Goal: Feedback & Contribution: Submit feedback/report problem

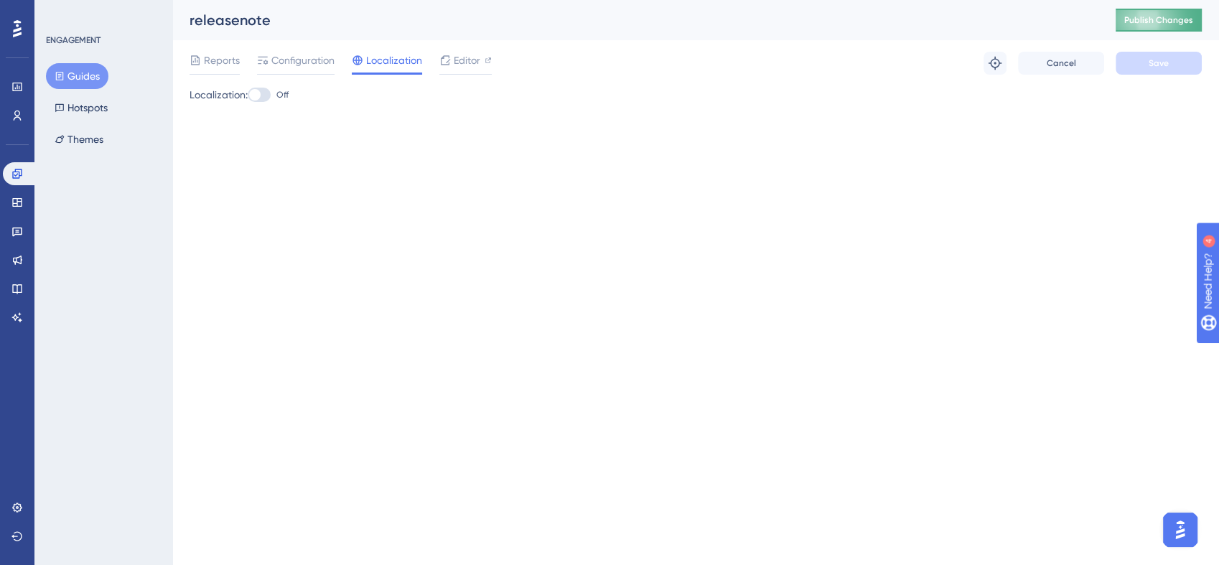
click at [1137, 27] on button "Publish Changes" at bounding box center [1158, 20] width 86 height 23
click at [230, 52] on span "Reports" at bounding box center [222, 60] width 36 height 17
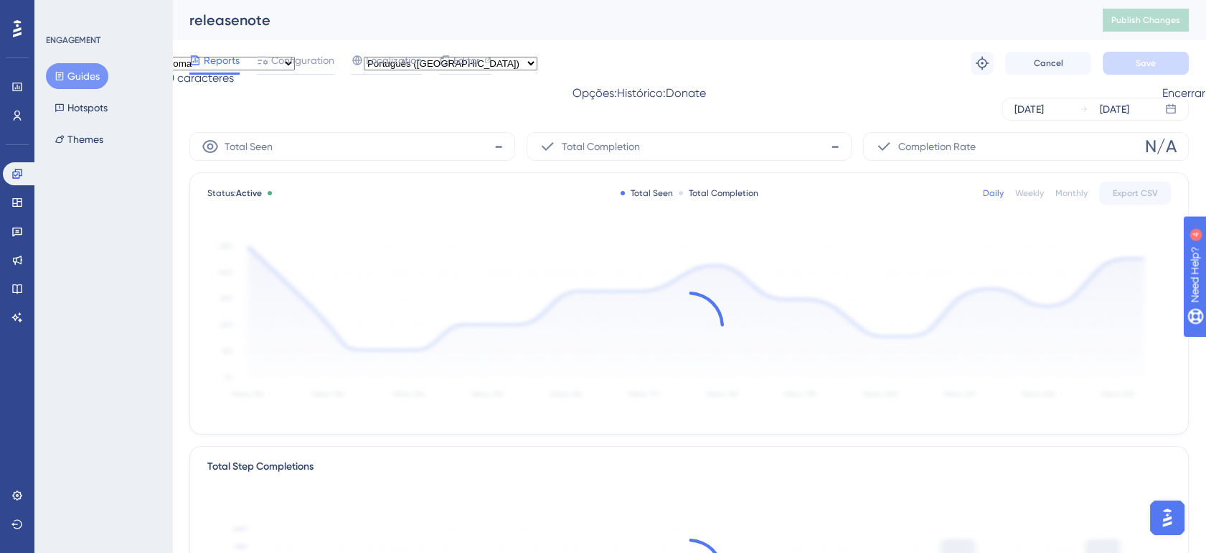
drag, startPoint x: 230, startPoint y: 52, endPoint x: 428, endPoint y: 106, distance: 205.2
click at [428, 106] on div "Aug 13 2025 Aug 13 2025" at bounding box center [689, 109] width 1000 height 23
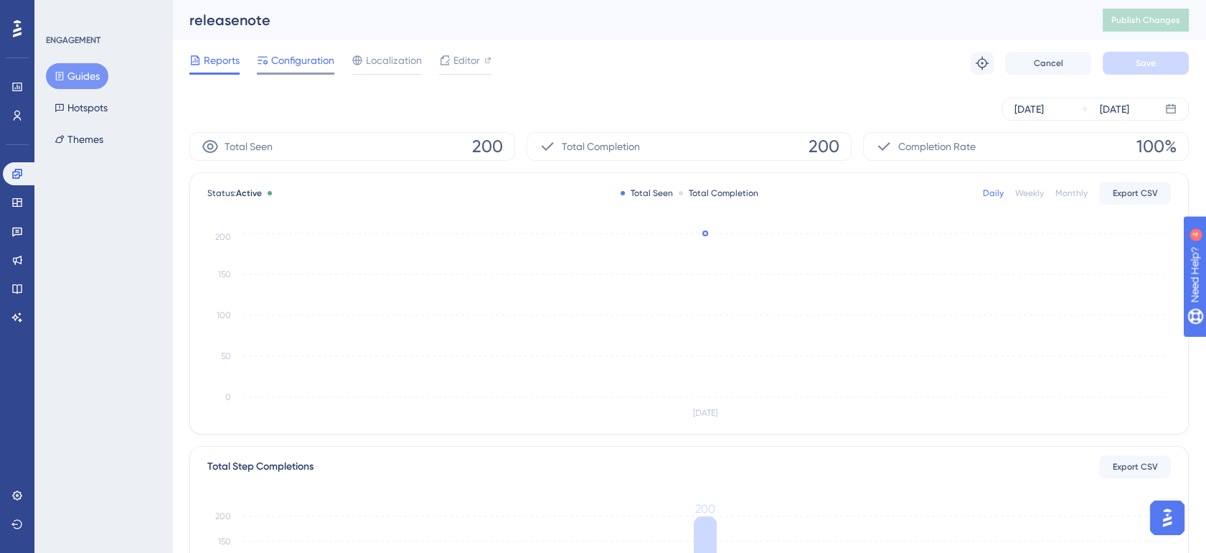
click at [314, 70] on div "Configuration" at bounding box center [296, 63] width 78 height 23
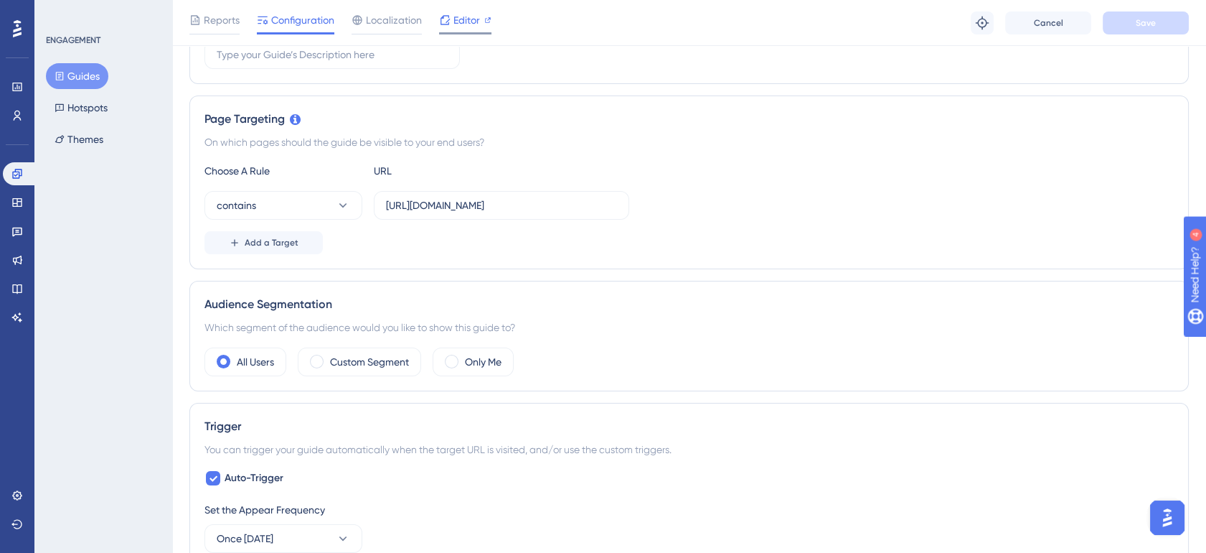
scroll to position [274, 0]
click at [455, 17] on span "Editor" at bounding box center [467, 19] width 27 height 17
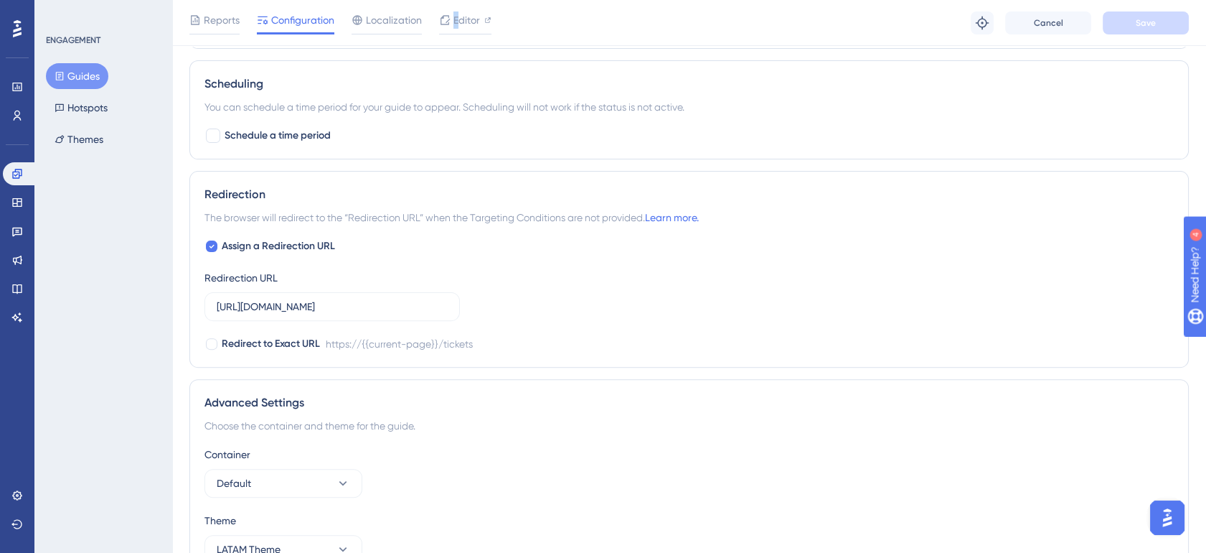
scroll to position [992, 0]
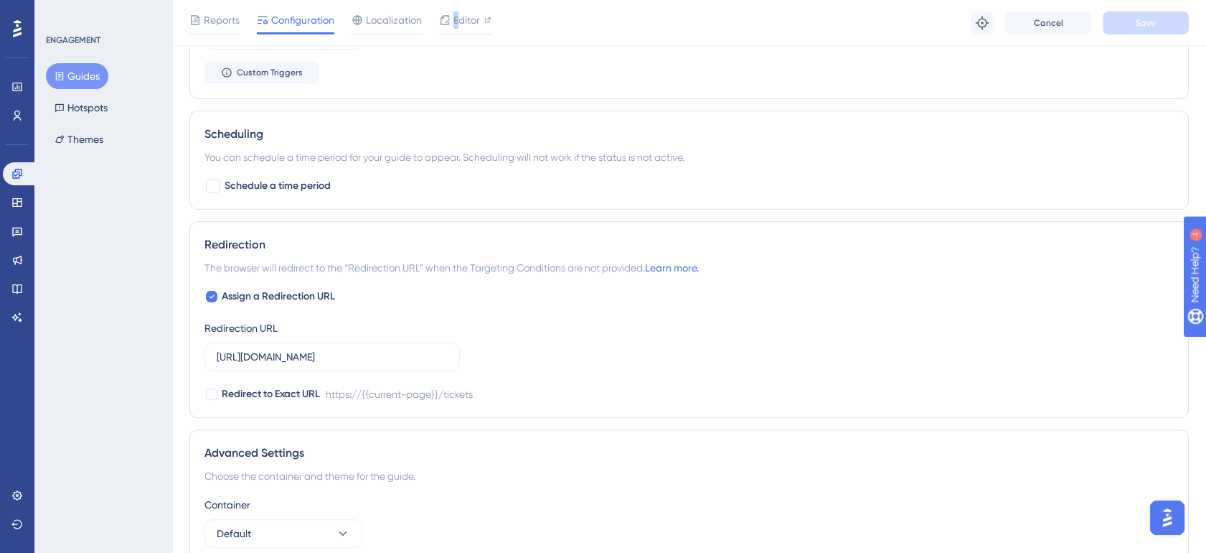
click at [93, 75] on button "Guides" at bounding box center [77, 76] width 62 height 26
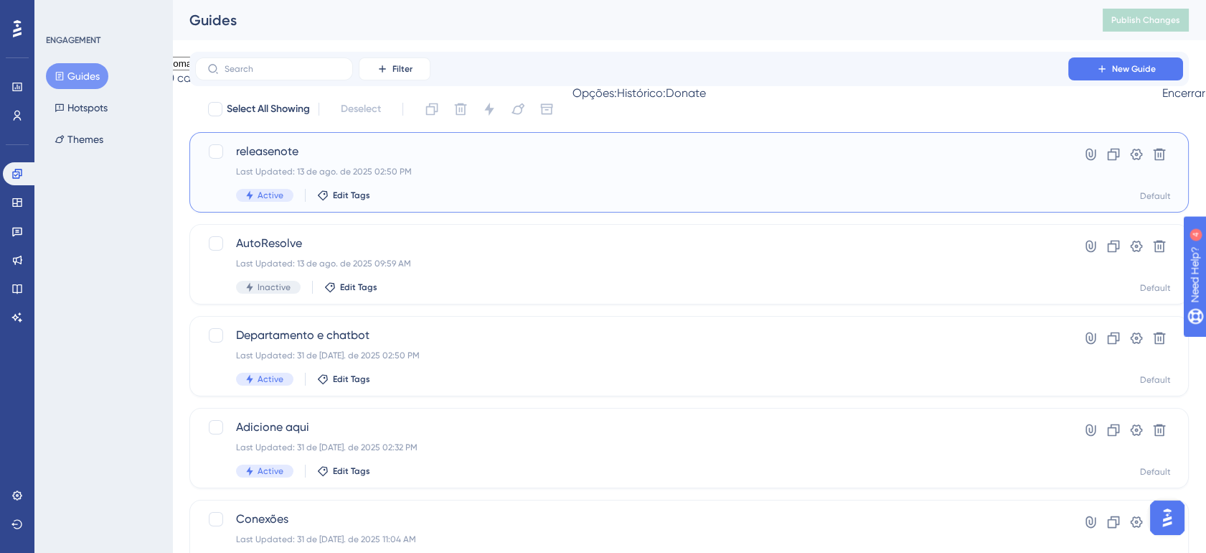
click at [483, 166] on div "Last Updated: 13 de ago. de 2025 02:50 PM" at bounding box center [632, 171] width 792 height 11
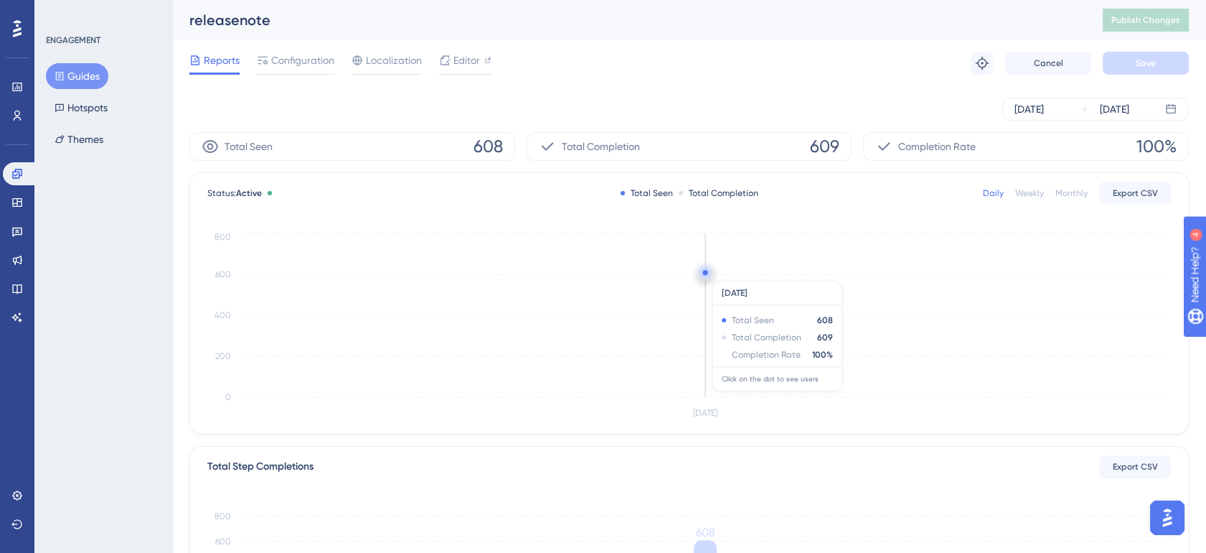
click at [705, 273] on circle at bounding box center [705, 272] width 5 height 5
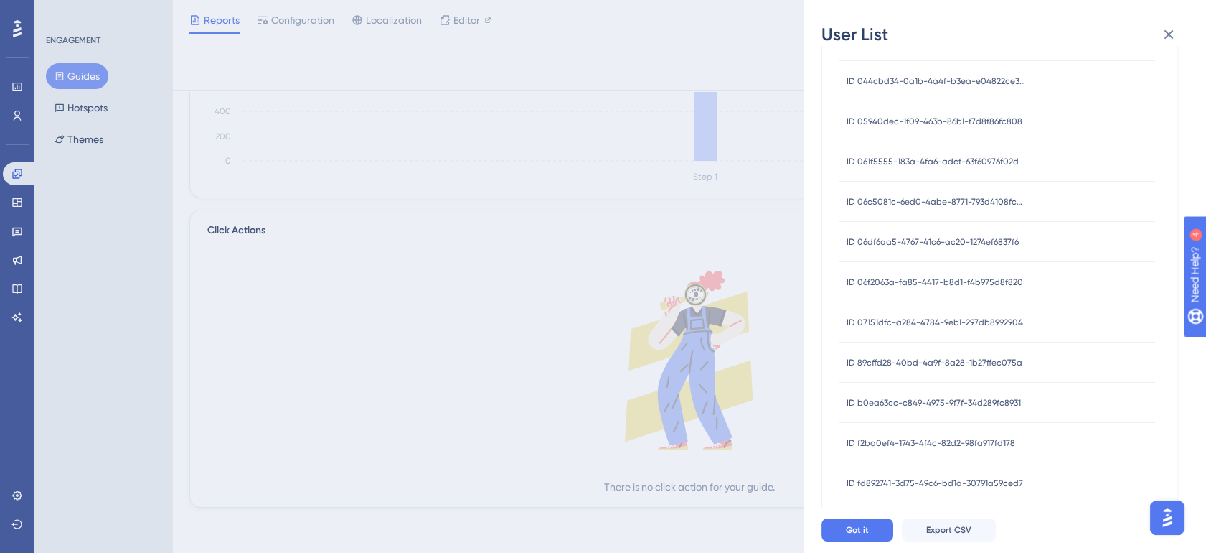
scroll to position [377, 0]
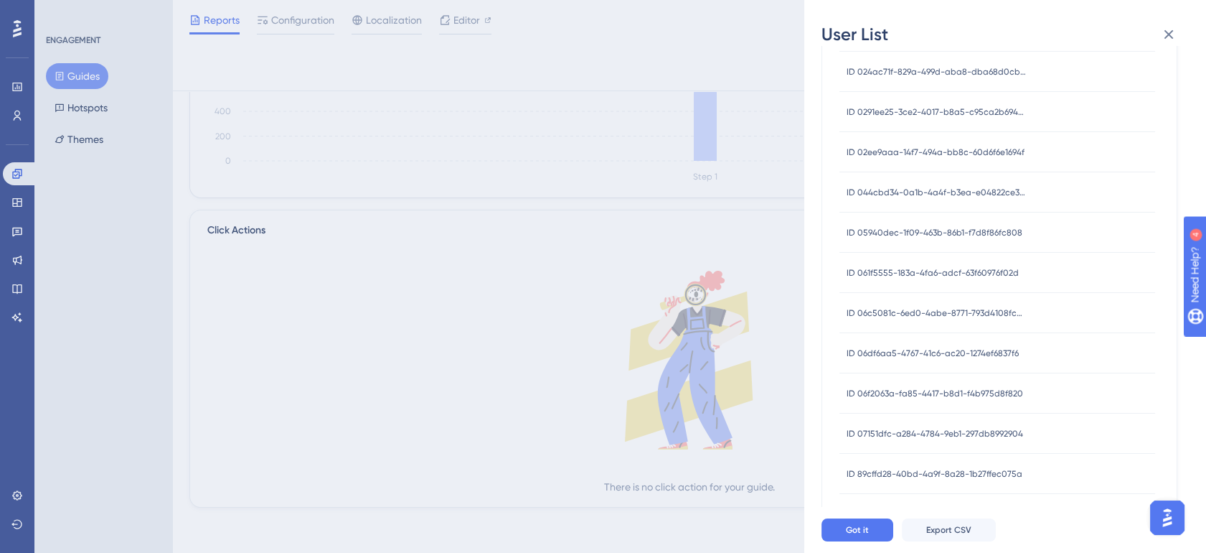
click at [664, 200] on div "User List Aug 13, 2025 Seen Completion USER ID ID 0040a214-aa02-421d-8591-5a85e…" at bounding box center [603, 276] width 1206 height 553
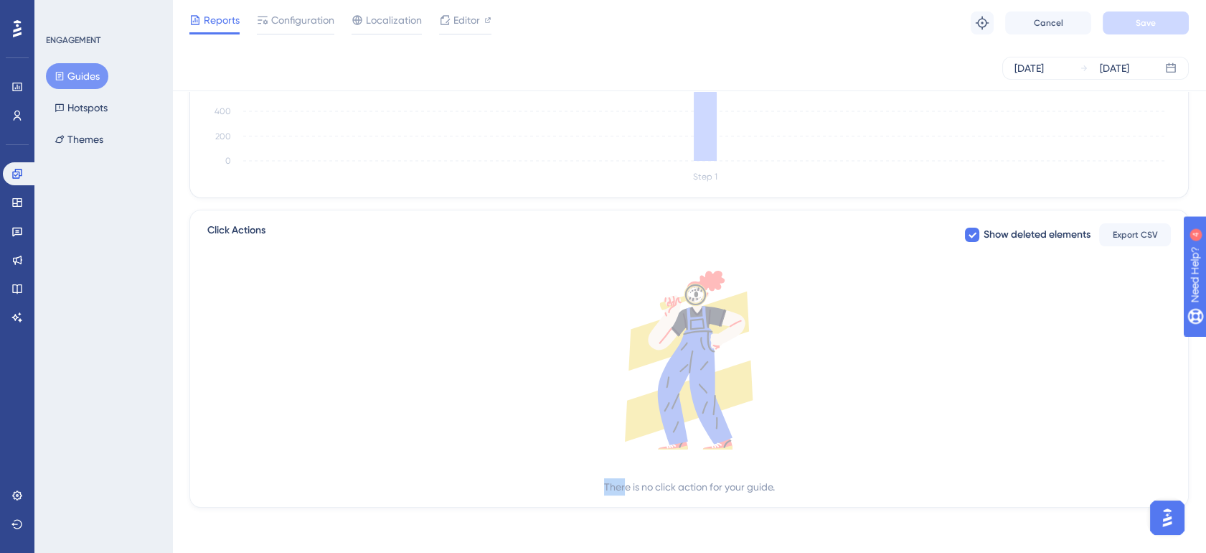
drag, startPoint x: 660, startPoint y: 485, endPoint x: 859, endPoint y: 487, distance: 198.8
click at [859, 487] on div "There is no click action for your guide." at bounding box center [689, 383] width 964 height 225
drag, startPoint x: 859, startPoint y: 487, endPoint x: 779, endPoint y: 488, distance: 80.4
click at [779, 488] on div "There is no click action for your guide." at bounding box center [689, 383] width 964 height 225
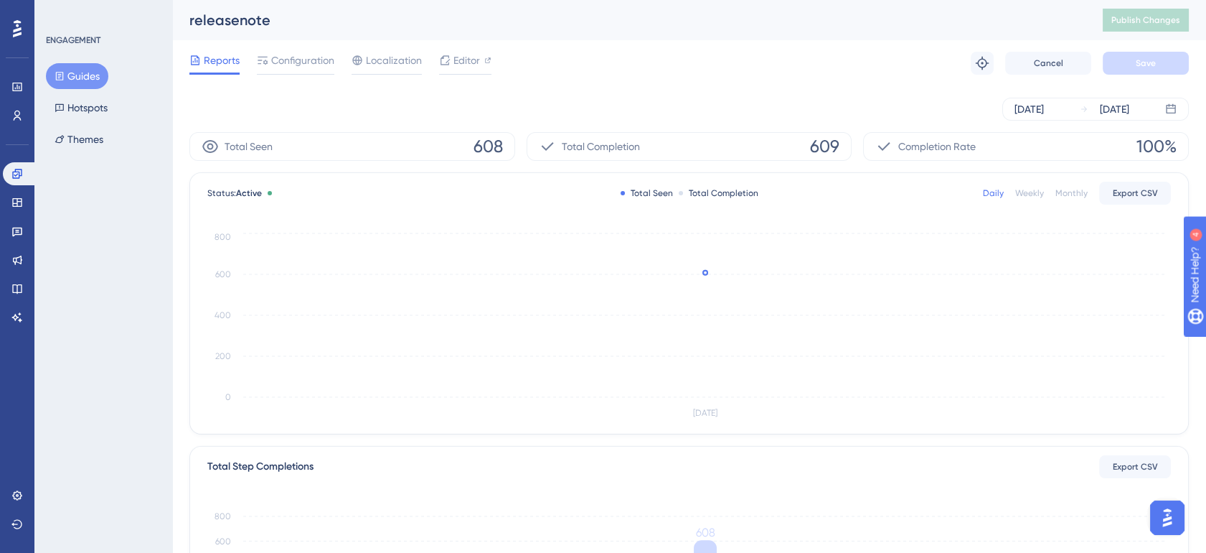
scroll to position [0, 0]
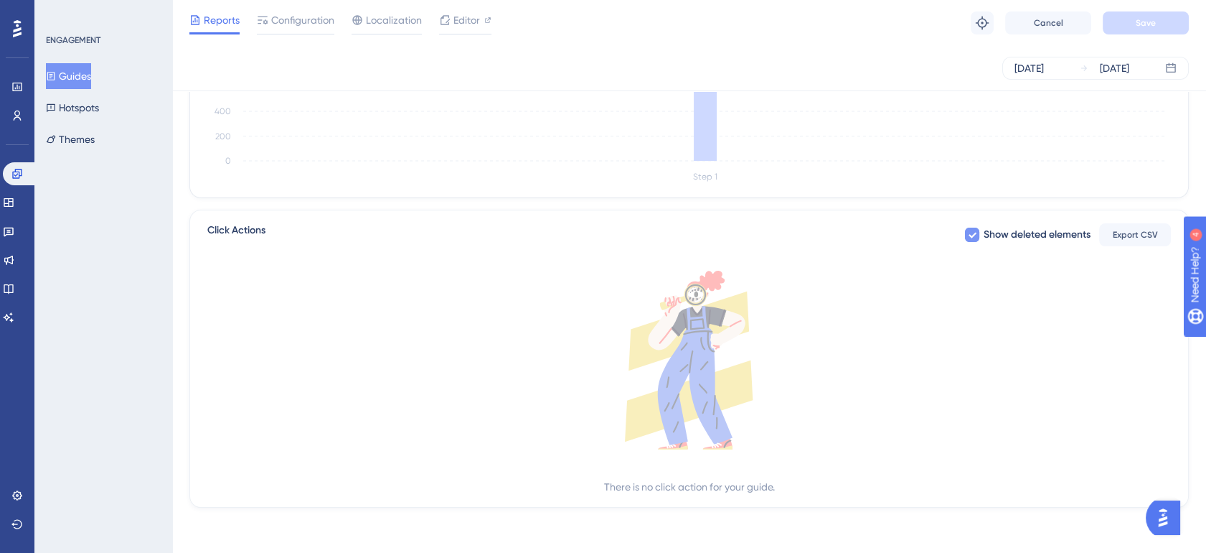
click at [1017, 237] on span "Show deleted elements" at bounding box center [1037, 234] width 107 height 17
click at [984, 237] on span "Show deleted elements" at bounding box center [1037, 234] width 107 height 17
checkbox input "true"
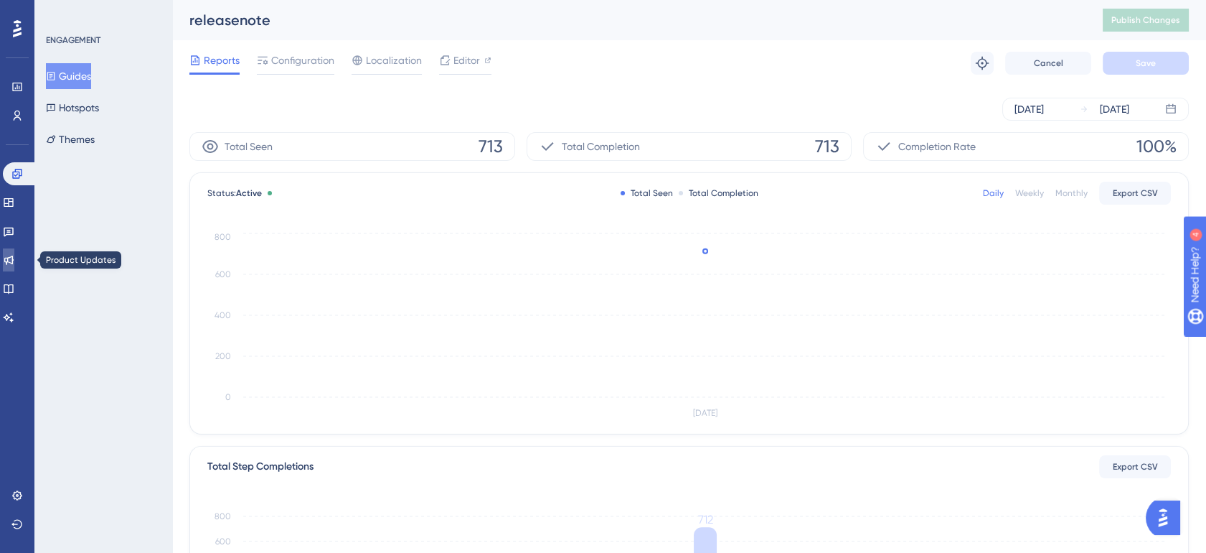
click at [14, 259] on icon at bounding box center [8, 259] width 11 height 11
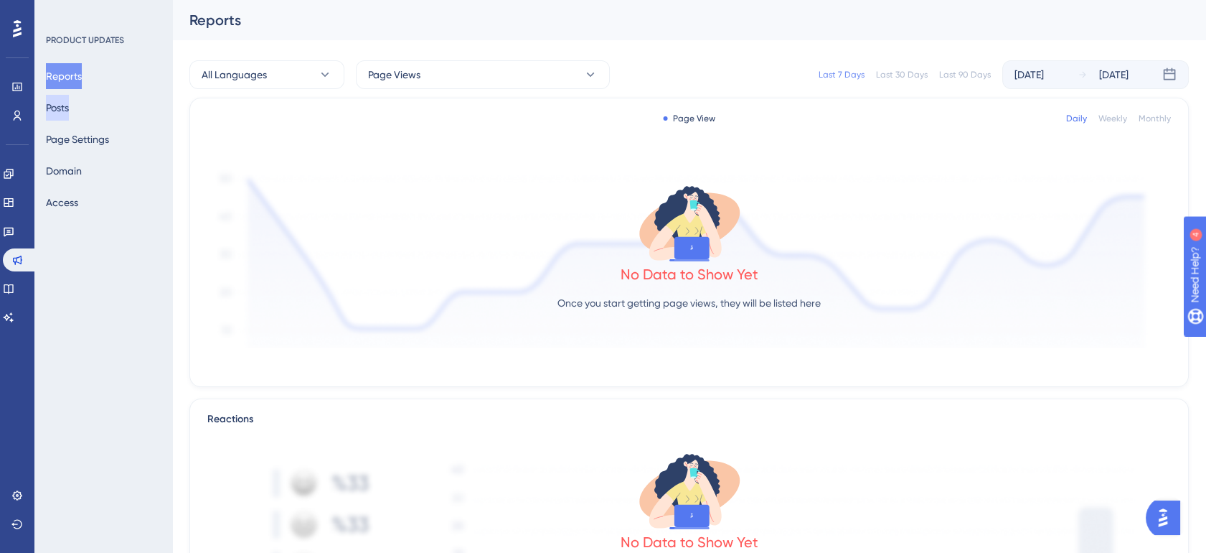
click at [69, 106] on button "Posts" at bounding box center [57, 108] width 23 height 26
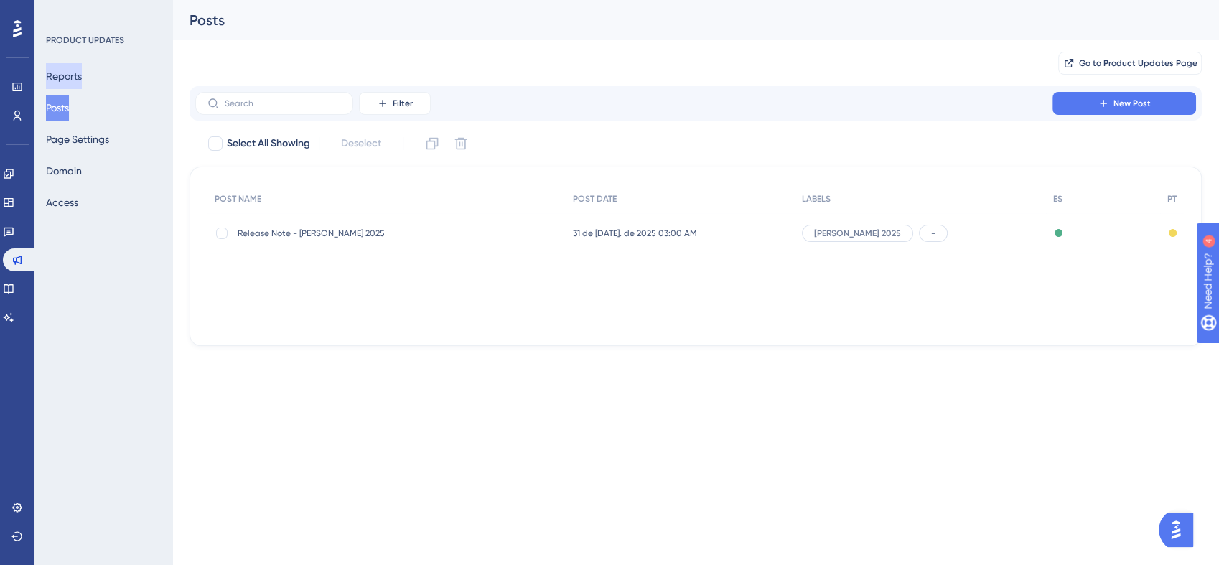
click at [78, 74] on button "Reports" at bounding box center [64, 76] width 36 height 26
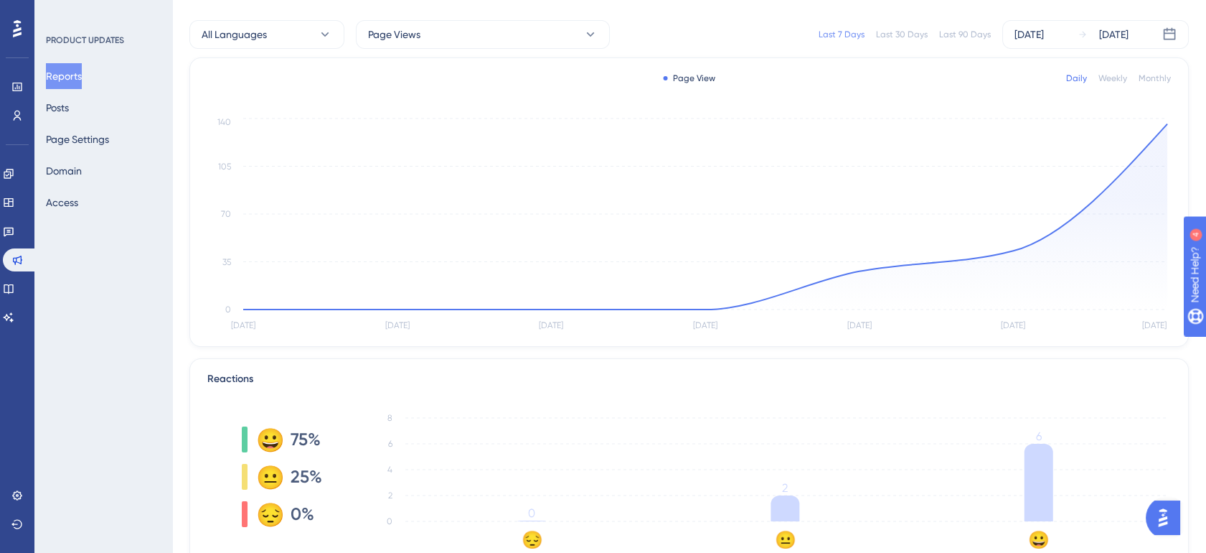
scroll to position [106, 0]
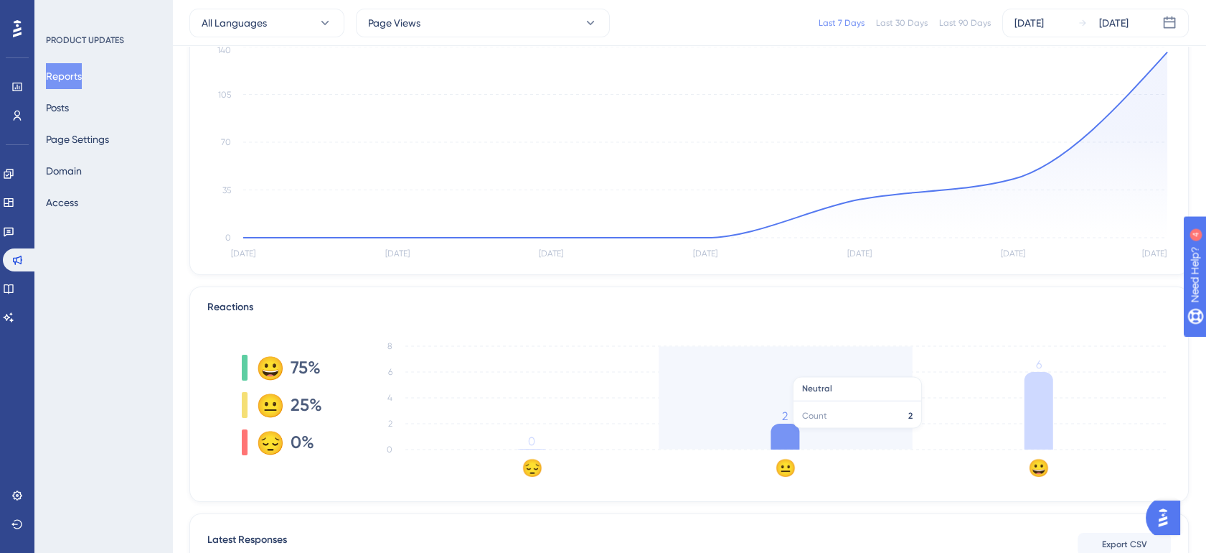
click at [789, 435] on icon at bounding box center [785, 436] width 29 height 26
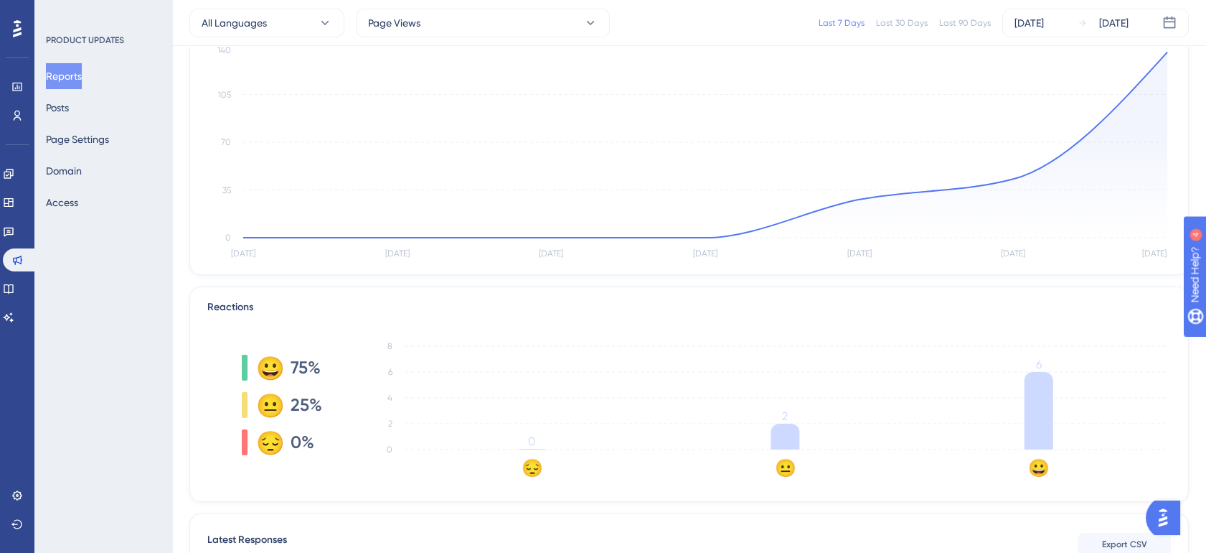
click at [787, 465] on text "😐" at bounding box center [786, 467] width 22 height 21
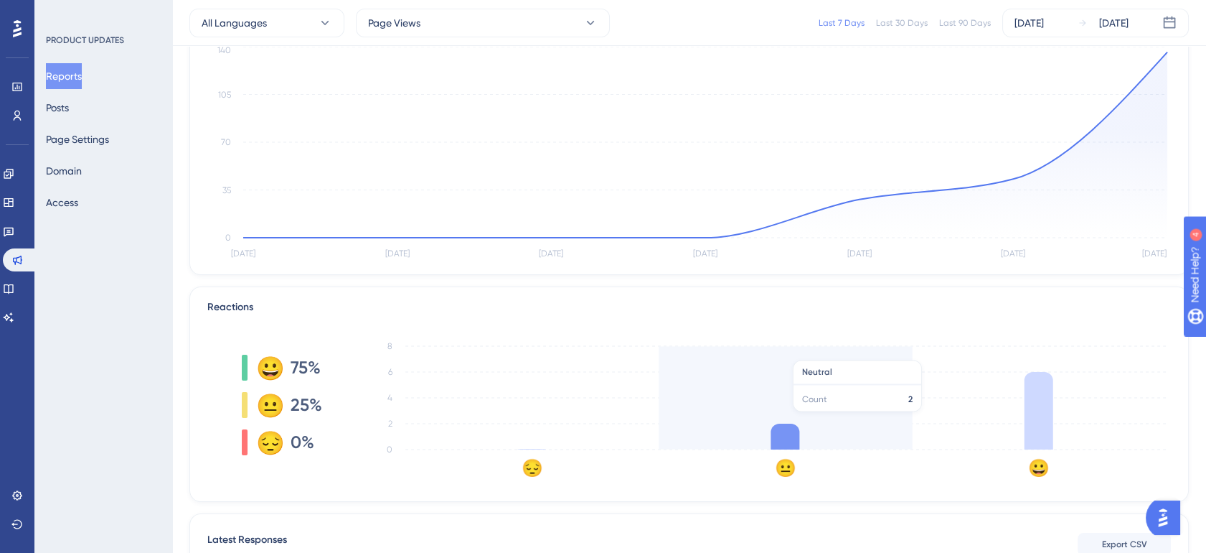
click at [762, 418] on icon "😔 😐 😀 0 2 4 6 8" at bounding box center [764, 405] width 815 height 144
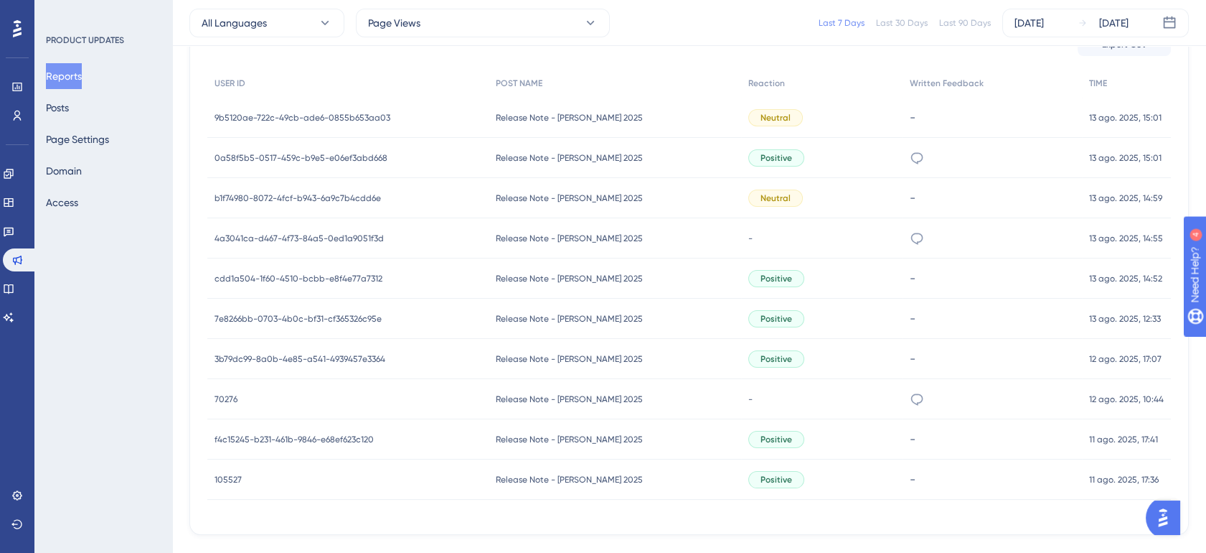
scroll to position [606, 0]
click at [620, 394] on div "Release Note - Julio 2025 Release Note - Julio 2025" at bounding box center [615, 398] width 253 height 40
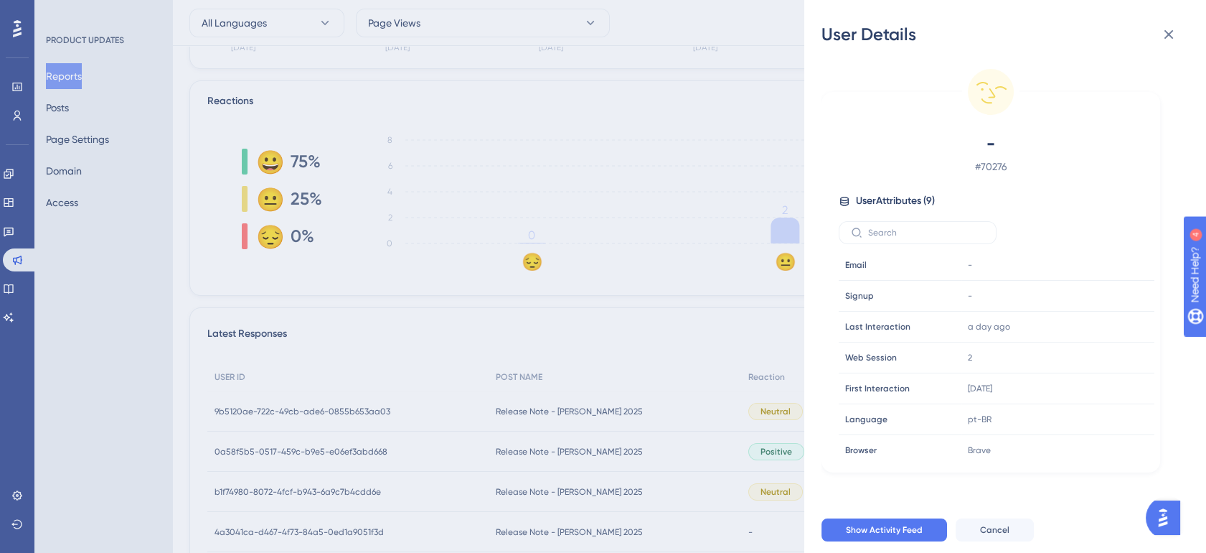
scroll to position [182, 0]
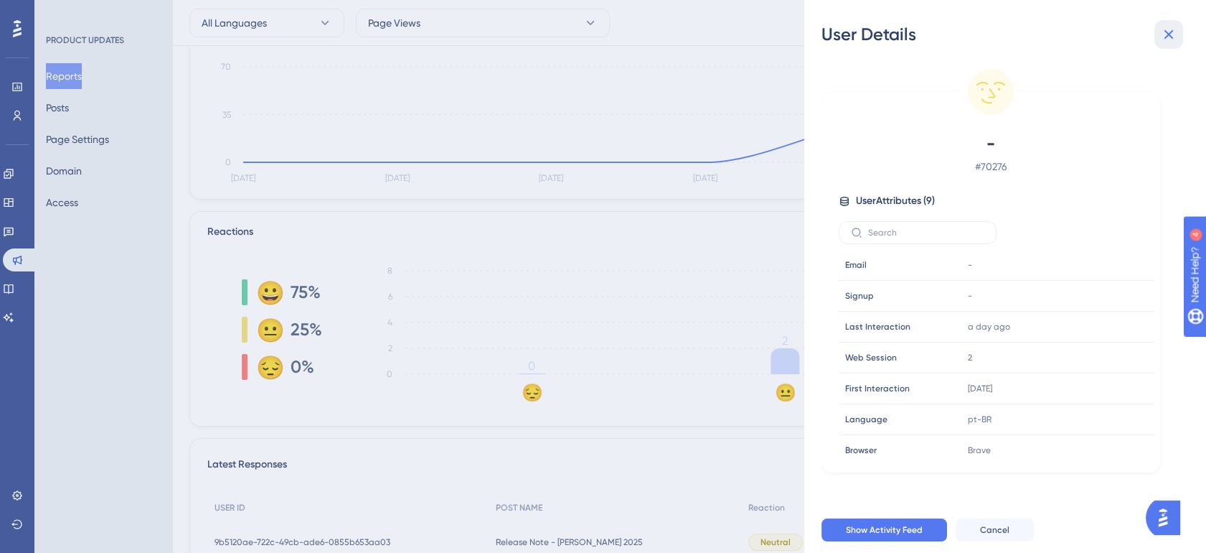
click at [1166, 29] on icon at bounding box center [1168, 34] width 17 height 17
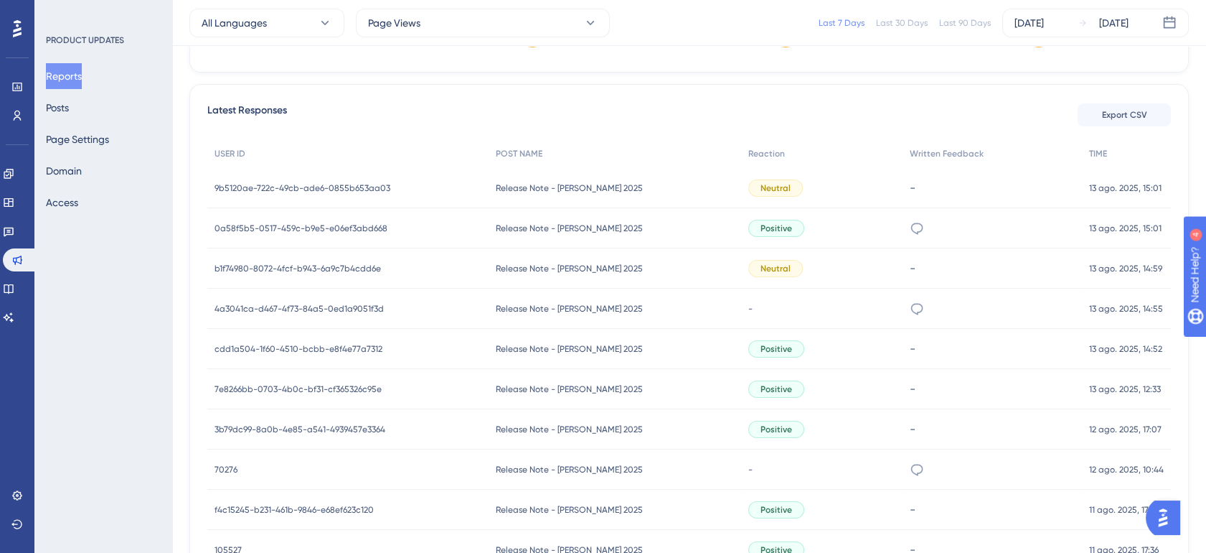
scroll to position [527, 0]
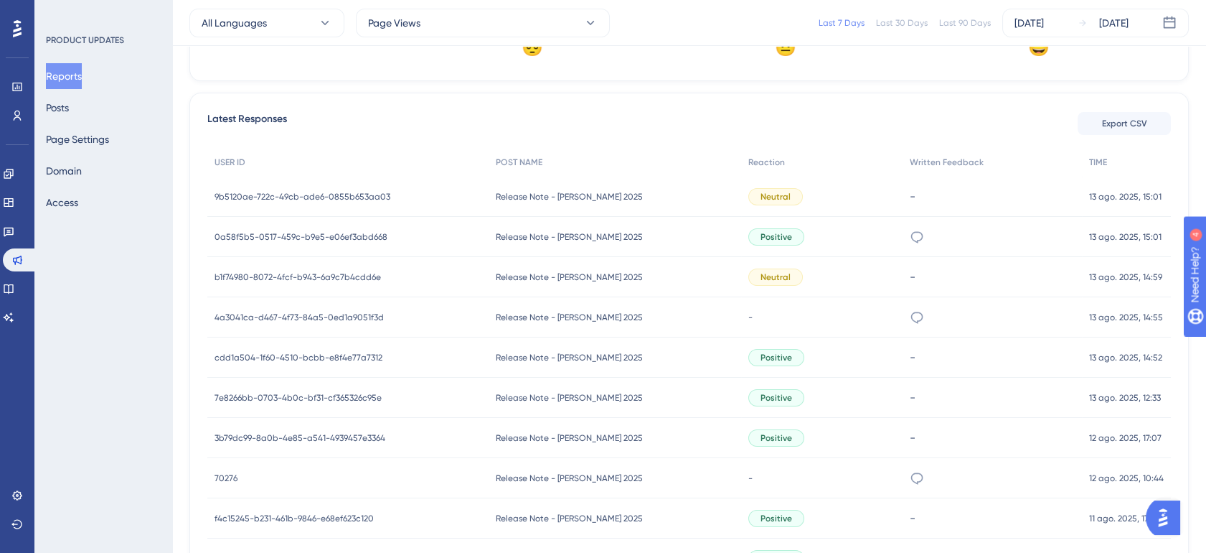
click at [945, 230] on div "Amei! arrasaram muito!" at bounding box center [992, 237] width 179 height 40
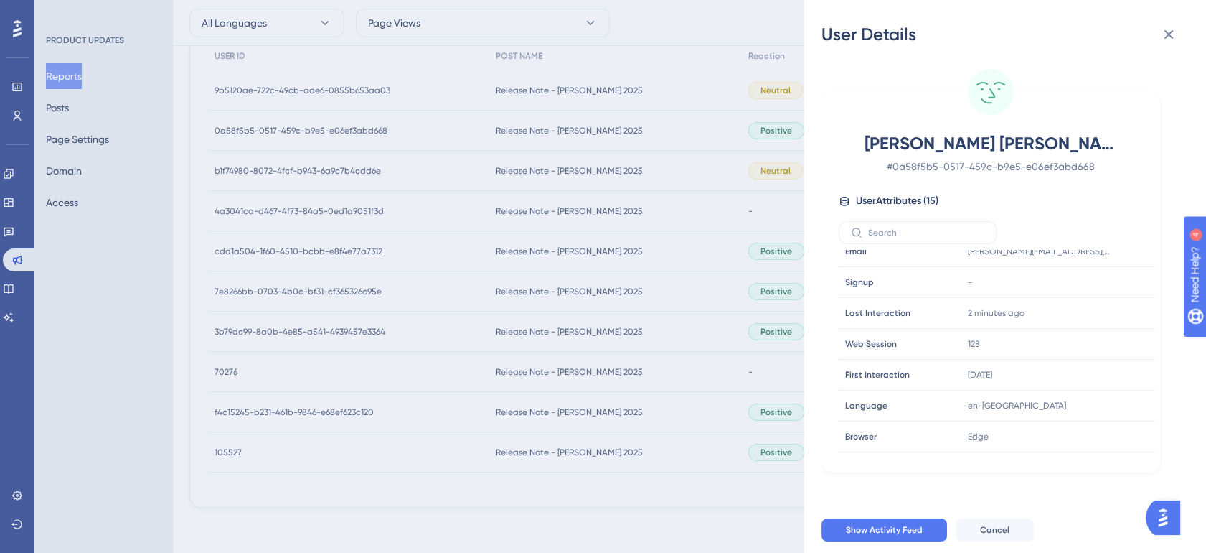
scroll to position [0, 0]
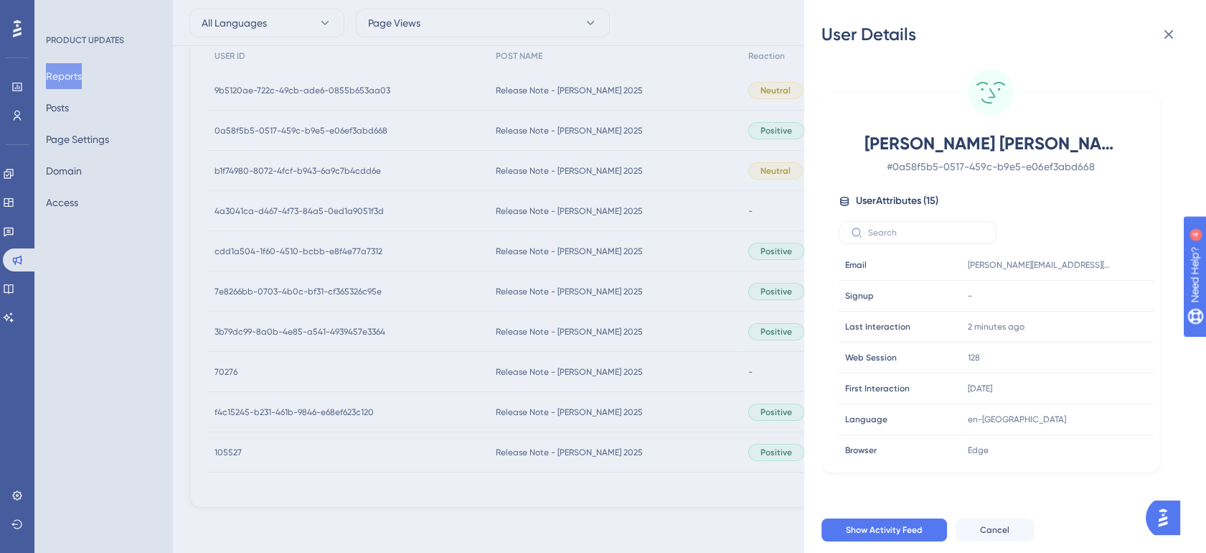
click at [667, 151] on div "User Details Ana Paula # 0a58f5b5-0517-459c-b9e5-e06ef3abd668 User Attributes (…" at bounding box center [603, 276] width 1206 height 553
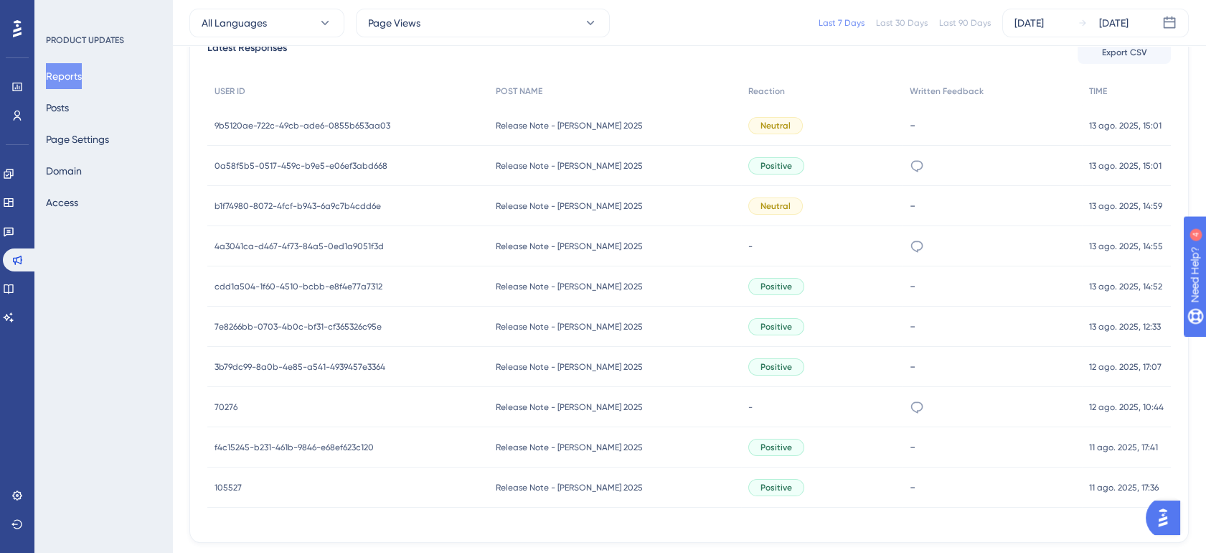
scroll to position [527, 0]
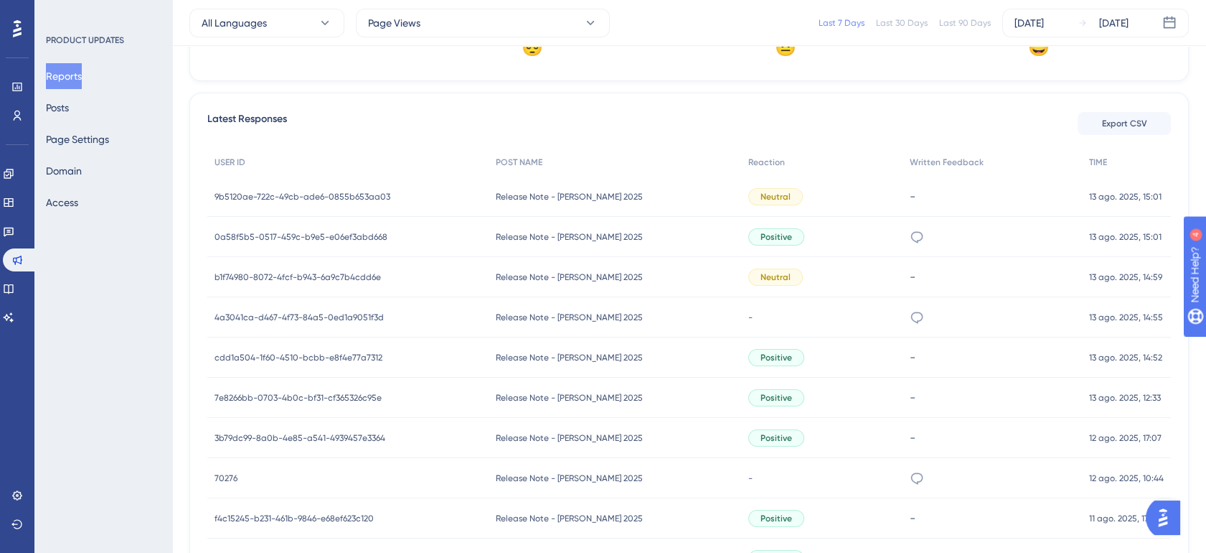
click at [778, 194] on div "Neutral" at bounding box center [775, 196] width 55 height 17
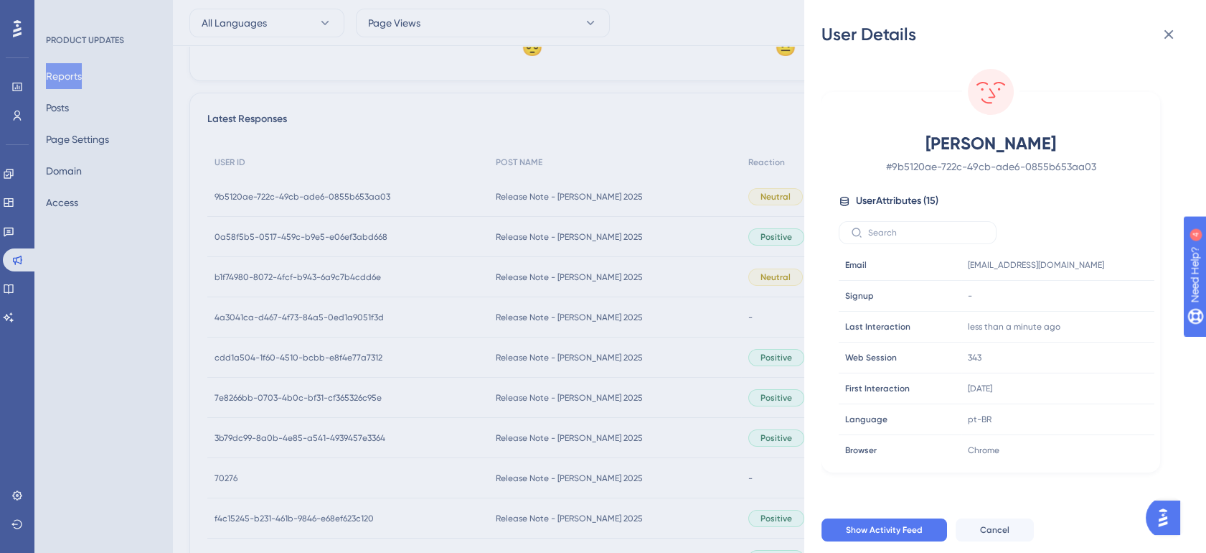
click at [624, 221] on div "User Details Alexandre # 9b5120ae-722c-49cb-ade6-0855b653aa03 User Attributes (…" at bounding box center [603, 276] width 1206 height 553
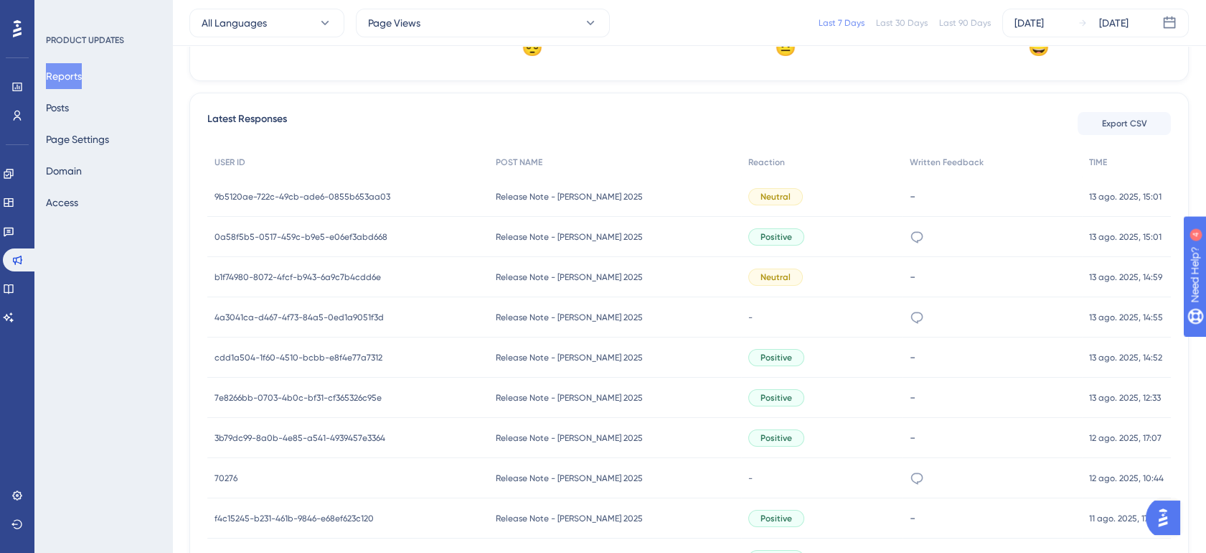
click at [649, 291] on div "Release Note - Julio 2025 Release Note - Julio 2025" at bounding box center [615, 277] width 253 height 40
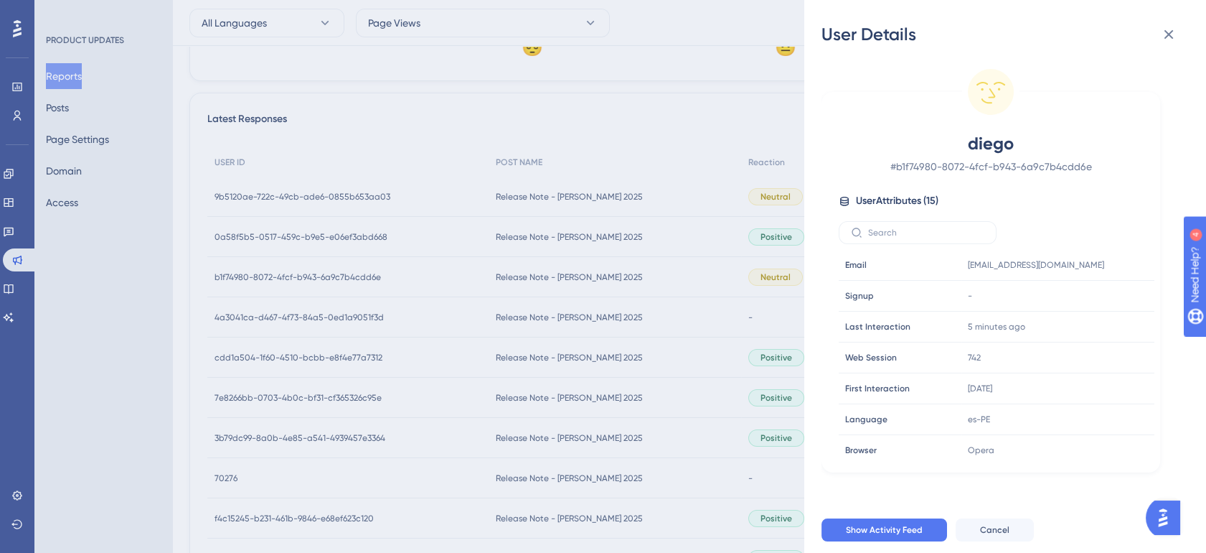
click at [646, 290] on div "User Details diego # b1f74980-8072-4fcf-b943-6a9c7b4cdd6e User Attributes ( 15 …" at bounding box center [603, 276] width 1206 height 553
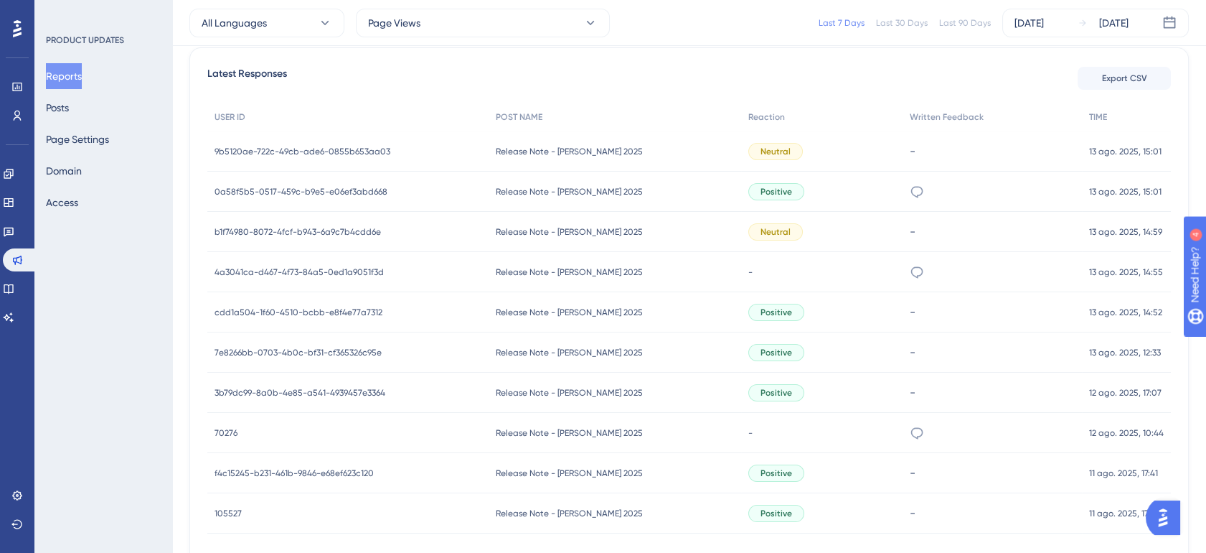
scroll to position [633, 0]
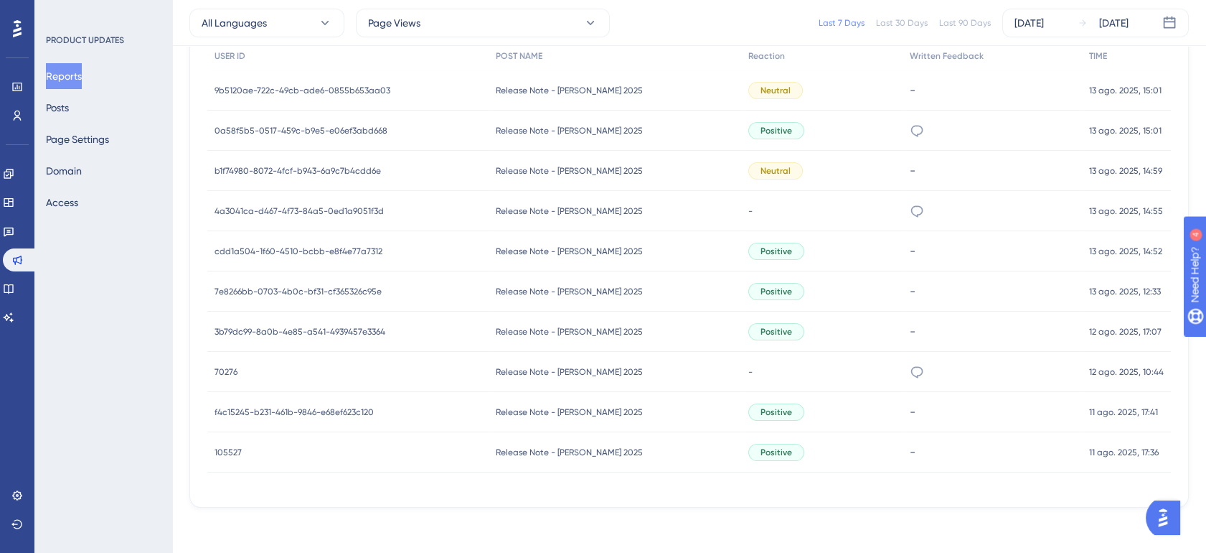
click at [651, 367] on div "Release Note - Julio 2025 Release Note - Julio 2025" at bounding box center [615, 372] width 253 height 40
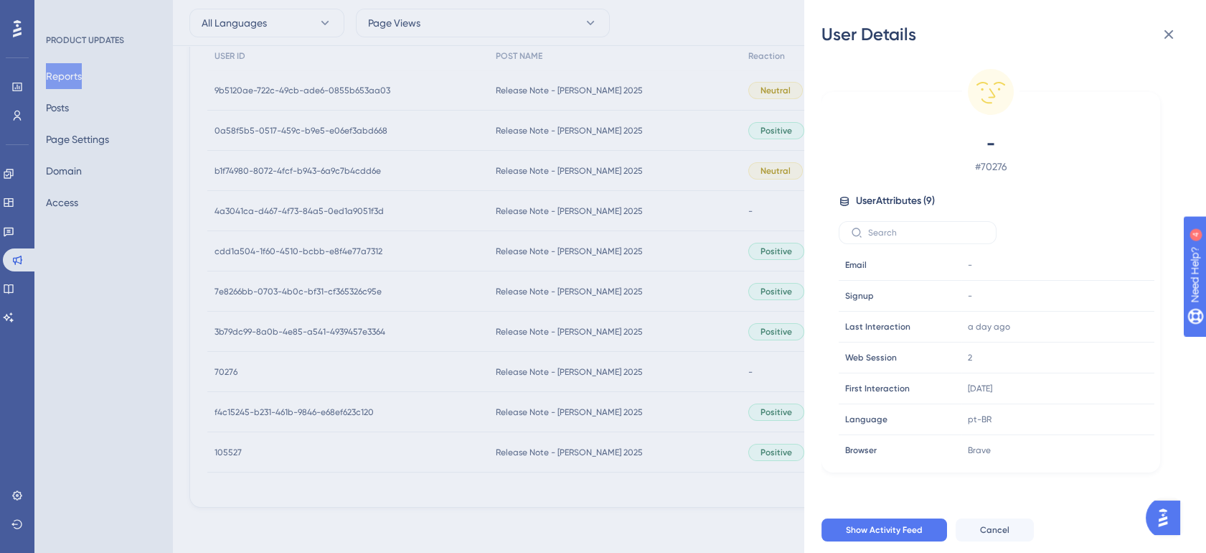
click at [644, 367] on div "User Details - # 70276 User Attributes ( 9 ) Email Email - Signup Signup - Last…" at bounding box center [603, 276] width 1206 height 553
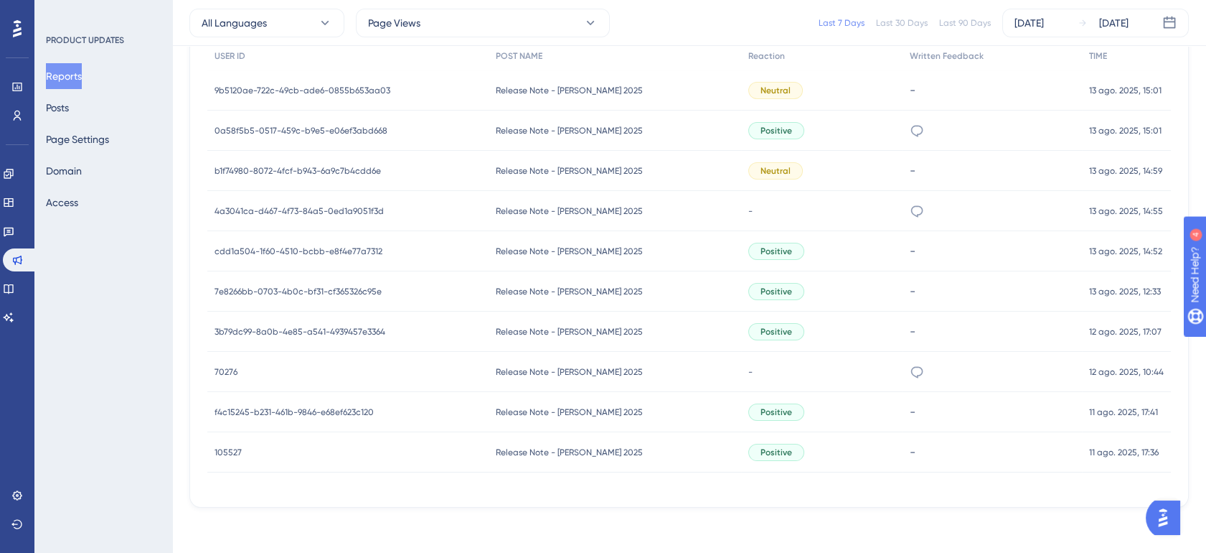
click at [651, 454] on div "Release Note - Julio 2025 Release Note - Julio 2025" at bounding box center [615, 452] width 253 height 40
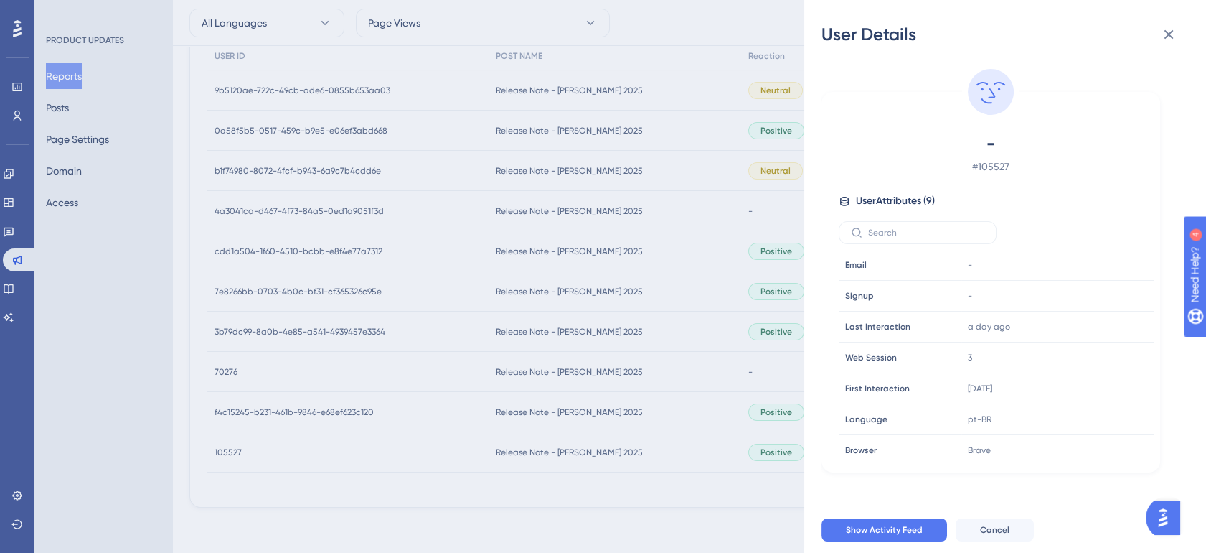
click at [649, 453] on div "User Details - # 105527 User Attributes ( 9 ) Email Email - Signup Signup - Las…" at bounding box center [603, 276] width 1206 height 553
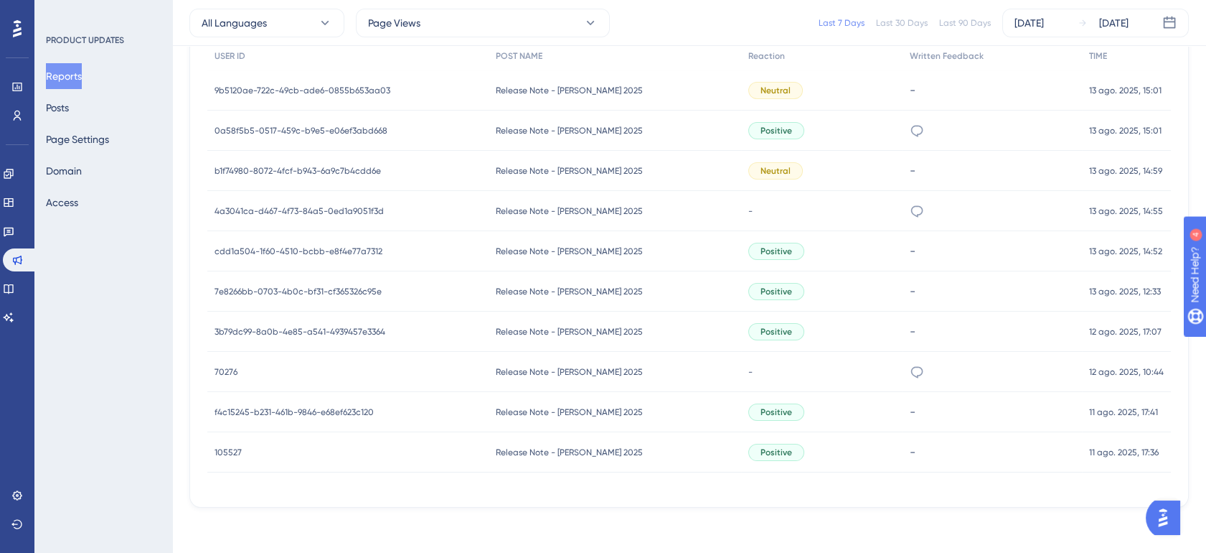
click at [647, 406] on div "Release Note - Julio 2025 Release Note - Julio 2025" at bounding box center [615, 412] width 253 height 40
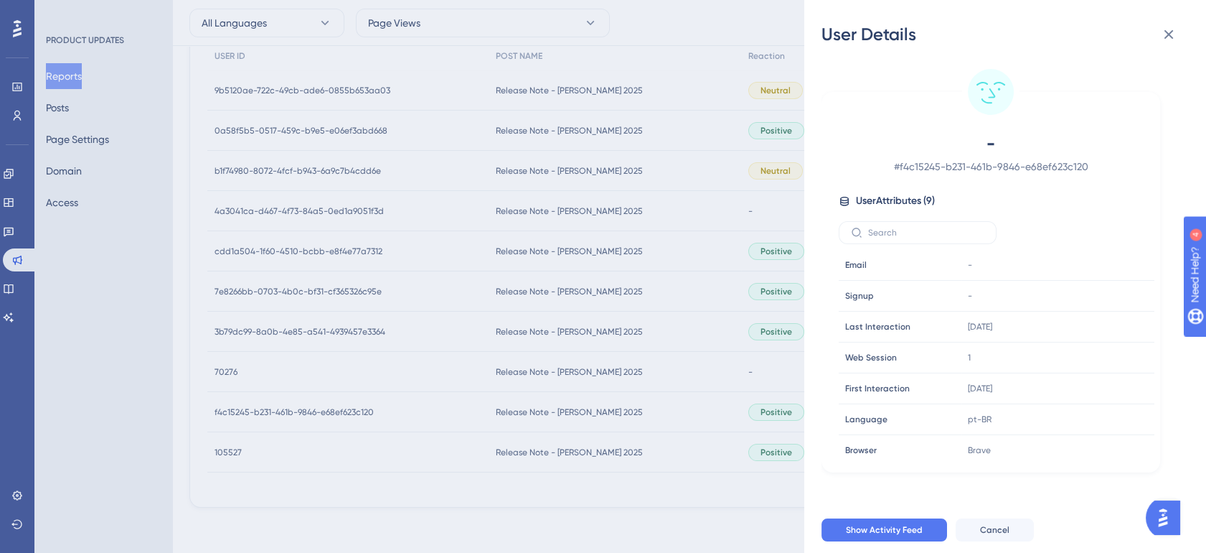
click at [636, 409] on div "User Details - # f4c15245-b231-461b-9846-e68ef623c120 User Attributes ( 9 ) Ema…" at bounding box center [603, 276] width 1206 height 553
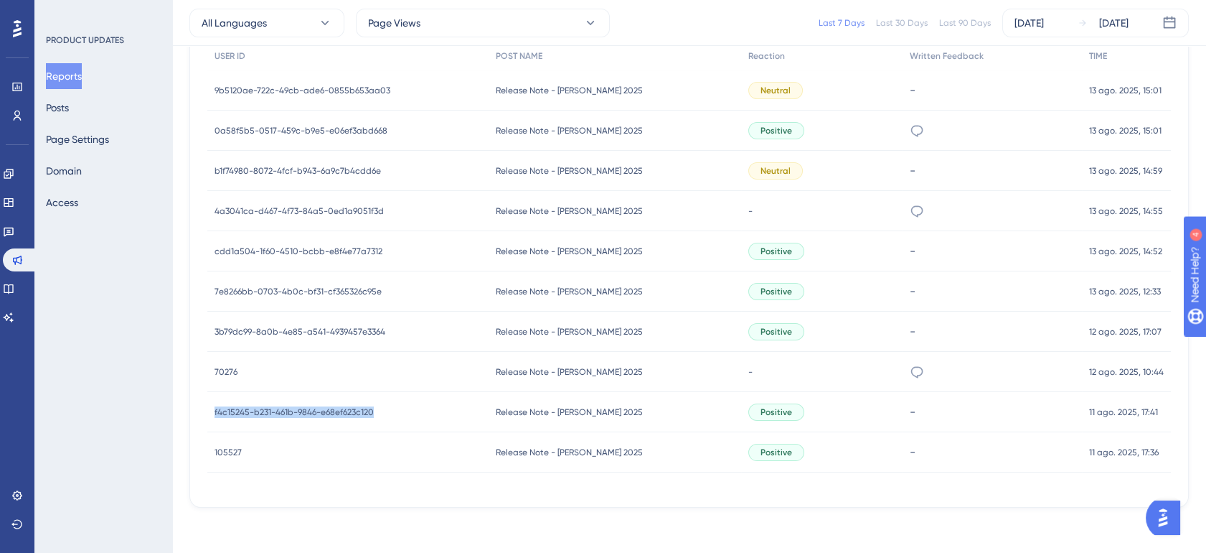
drag, startPoint x: 376, startPoint y: 409, endPoint x: 215, endPoint y: 414, distance: 161.5
click at [215, 414] on div "f4c15245-b231-461b-9846-e68ef623c120 f4c15245-b231-461b-9846-e68ef623c120" at bounding box center [347, 412] width 281 height 40
click at [543, 331] on span "Release Note - [DATE]" at bounding box center [569, 331] width 147 height 11
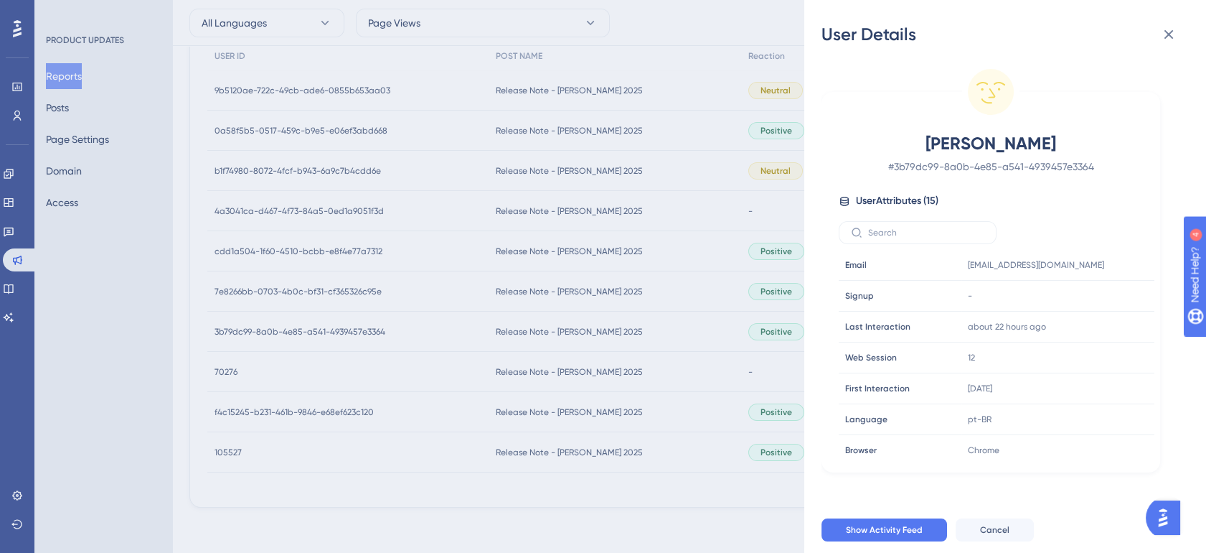
click at [550, 293] on div "User Details Bruna Oliveira # 3b79dc99-8a0b-4e85-a541-4939457e3364 User Attribu…" at bounding box center [603, 276] width 1206 height 553
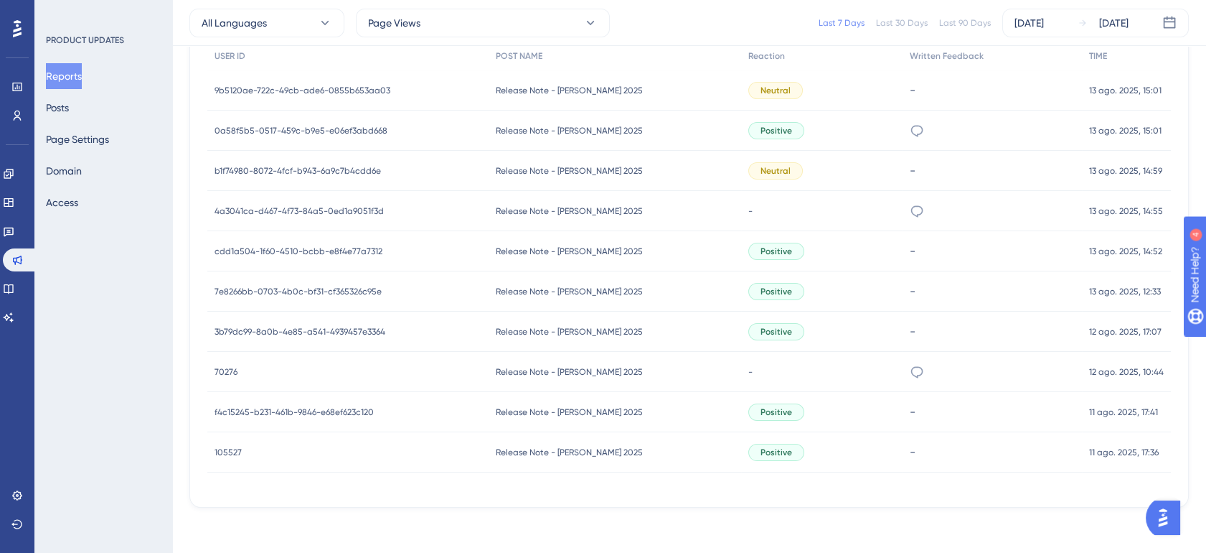
click at [553, 287] on span "Release Note - [DATE]" at bounding box center [569, 291] width 147 height 11
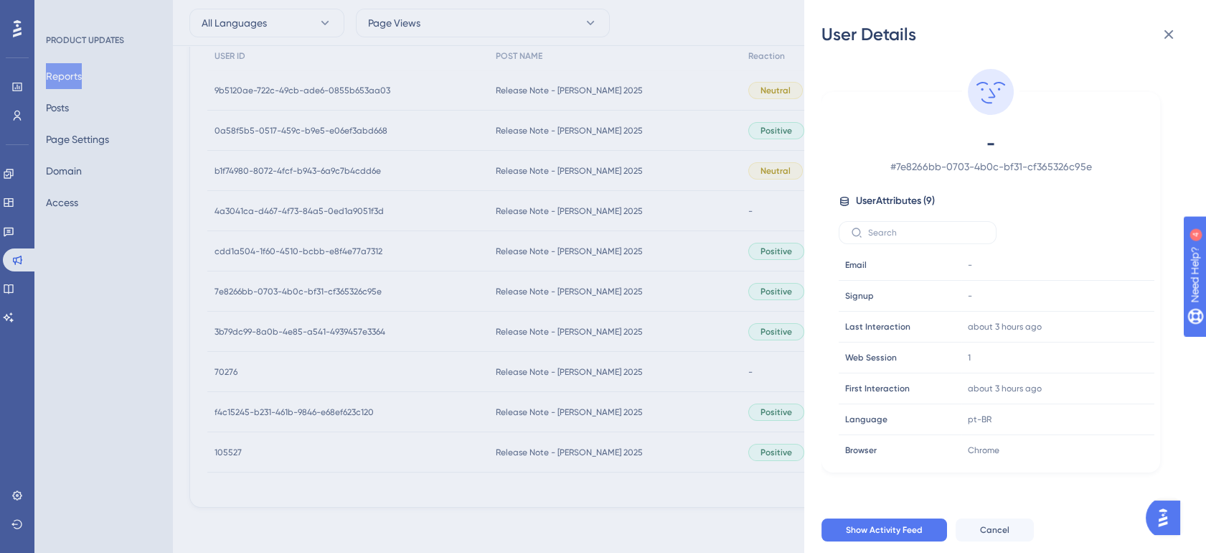
click at [557, 258] on div "User Details - # 7e8266bb-0703-4b0c-bf31-cf365326c95e User Attributes ( 9 ) Ema…" at bounding box center [603, 276] width 1206 height 553
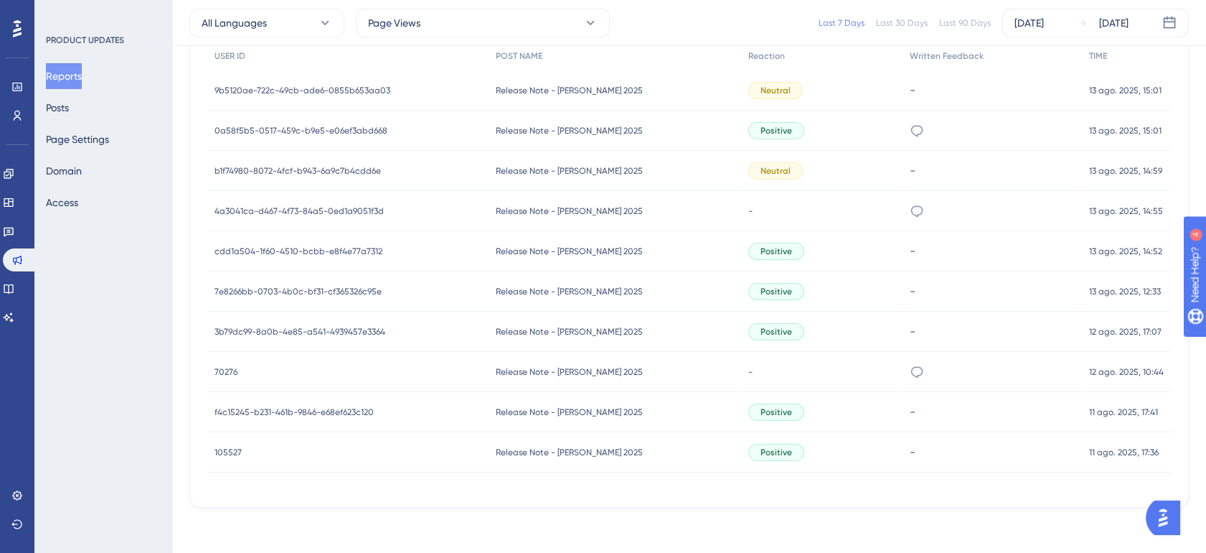
click at [558, 250] on span "Release Note - [DATE]" at bounding box center [569, 250] width 147 height 11
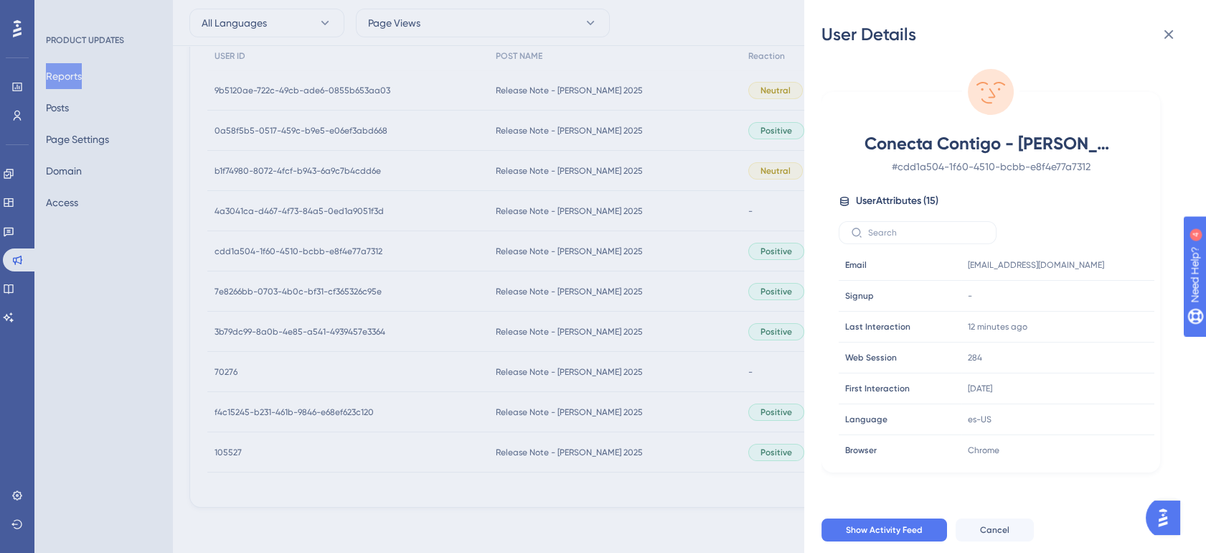
click at [558, 285] on div "User Details Conecta Contigo - Julia🤍 # cdd1a504-1f60-4510-bcbb-e8f4e77a7312 Us…" at bounding box center [603, 276] width 1206 height 553
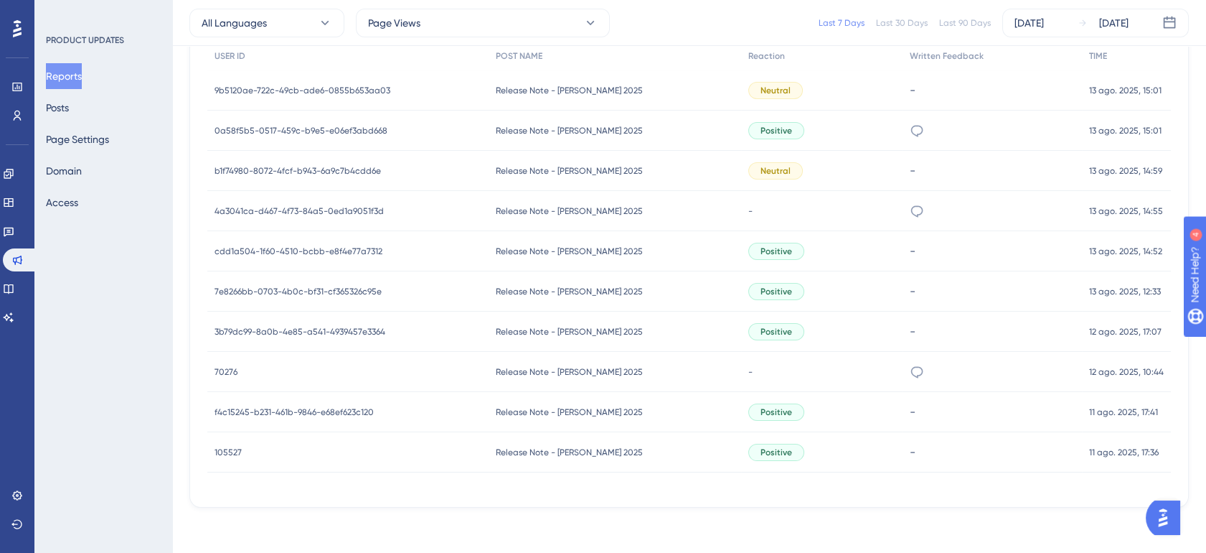
click at [557, 293] on span "Release Note - [DATE]" at bounding box center [569, 291] width 147 height 11
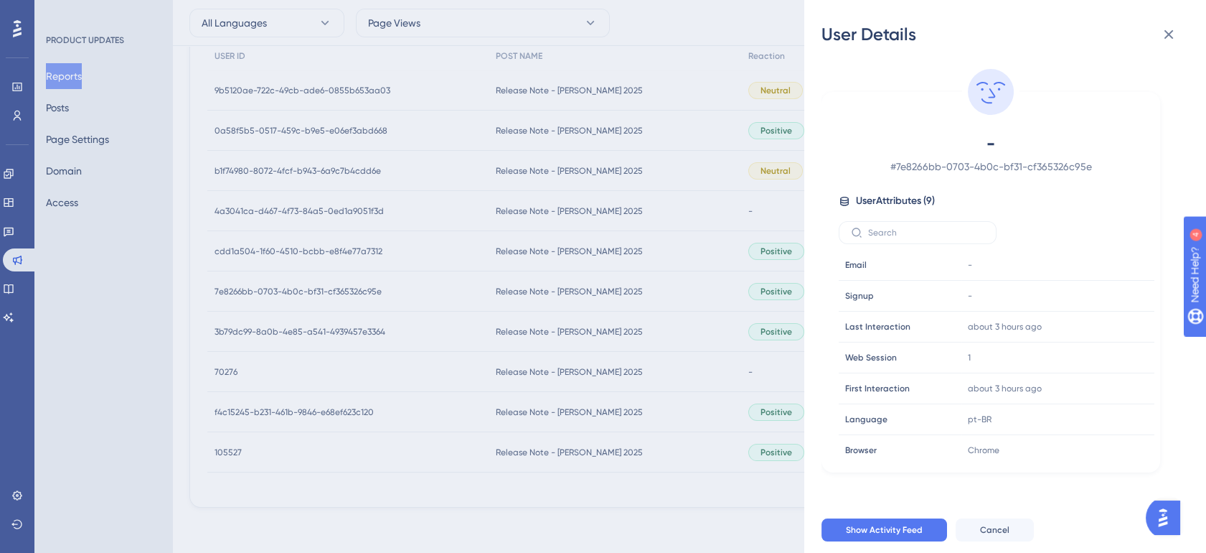
click at [556, 293] on div "User Details - # 7e8266bb-0703-4b0c-bf31-cf365326c95e User Attributes ( 9 ) Ema…" at bounding box center [603, 276] width 1206 height 553
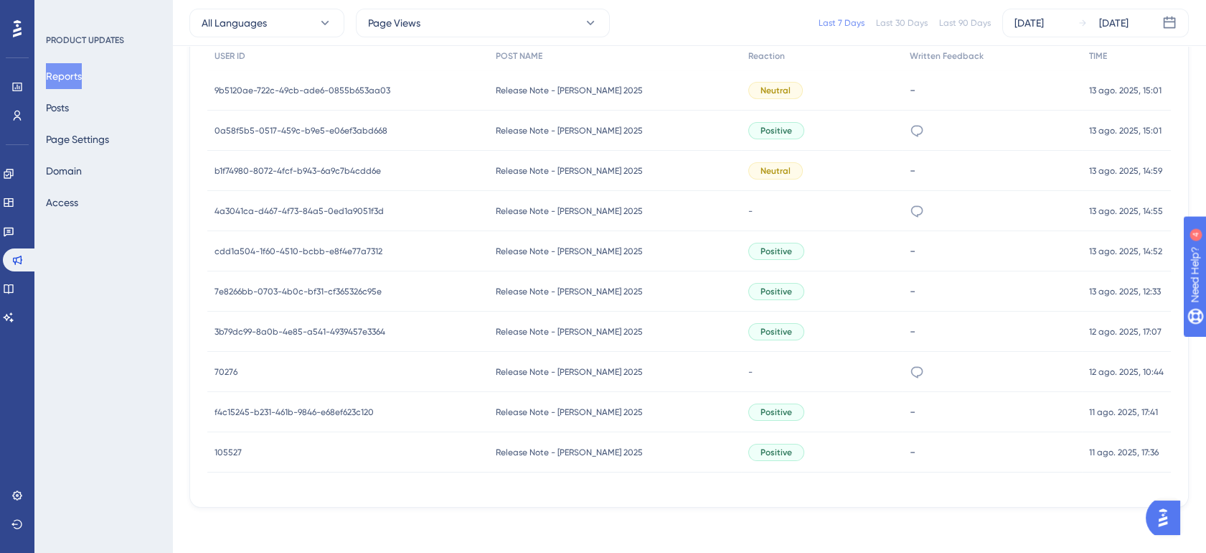
click at [547, 200] on div "Release Note - Julio 2025 Release Note - Julio 2025" at bounding box center [615, 211] width 253 height 40
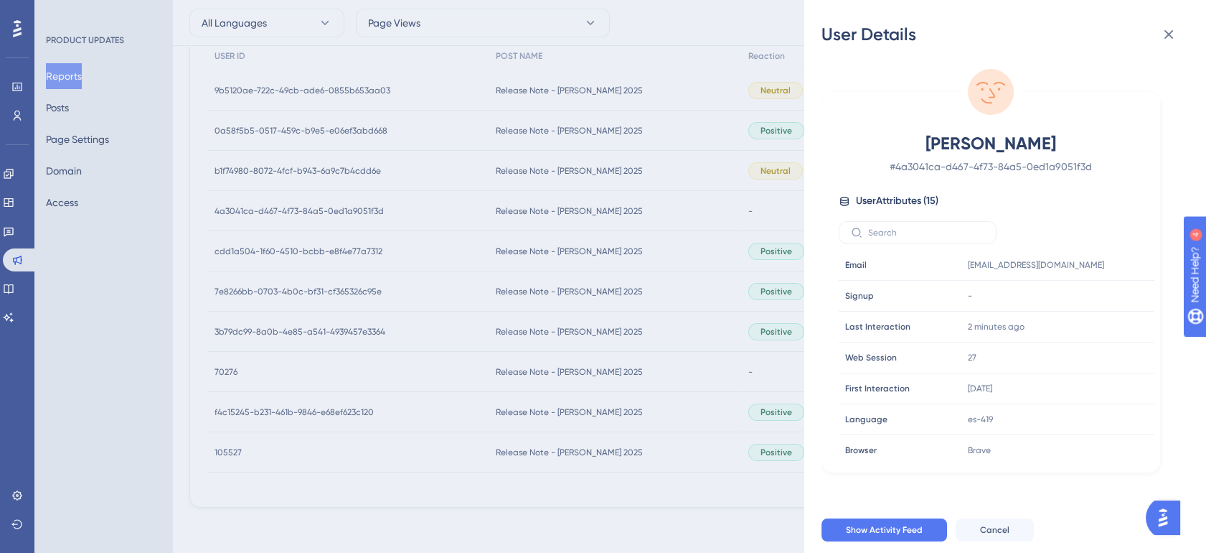
click at [544, 209] on div "User Details Jonathan # 4a3041ca-d467-4f73-84a5-0ed1a9051f3d User Attributes ( …" at bounding box center [603, 276] width 1206 height 553
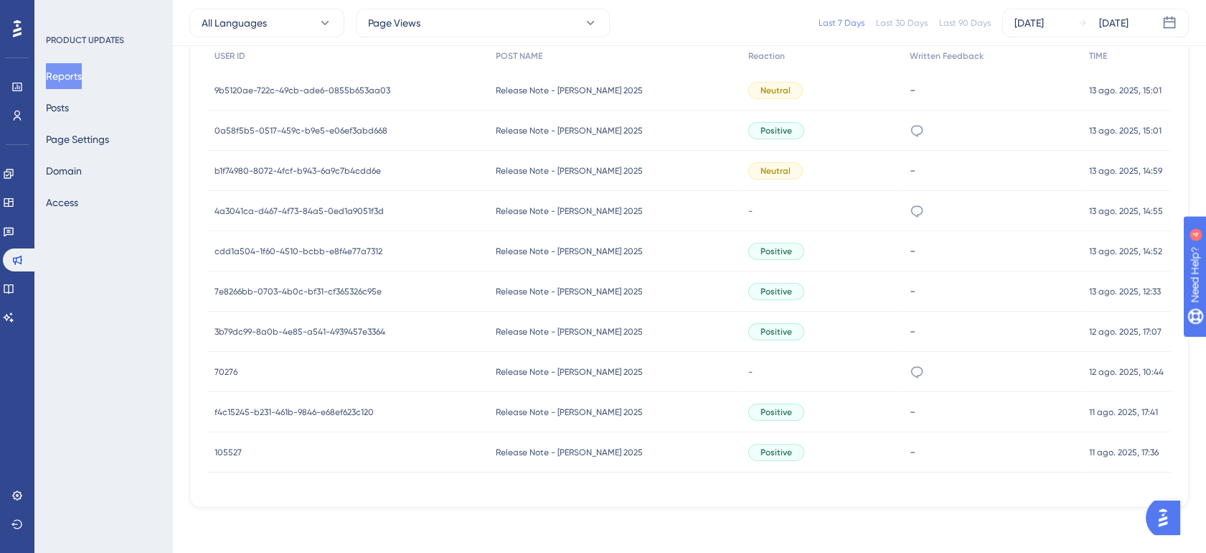
click at [545, 168] on span "Release Note - [DATE]" at bounding box center [569, 170] width 147 height 11
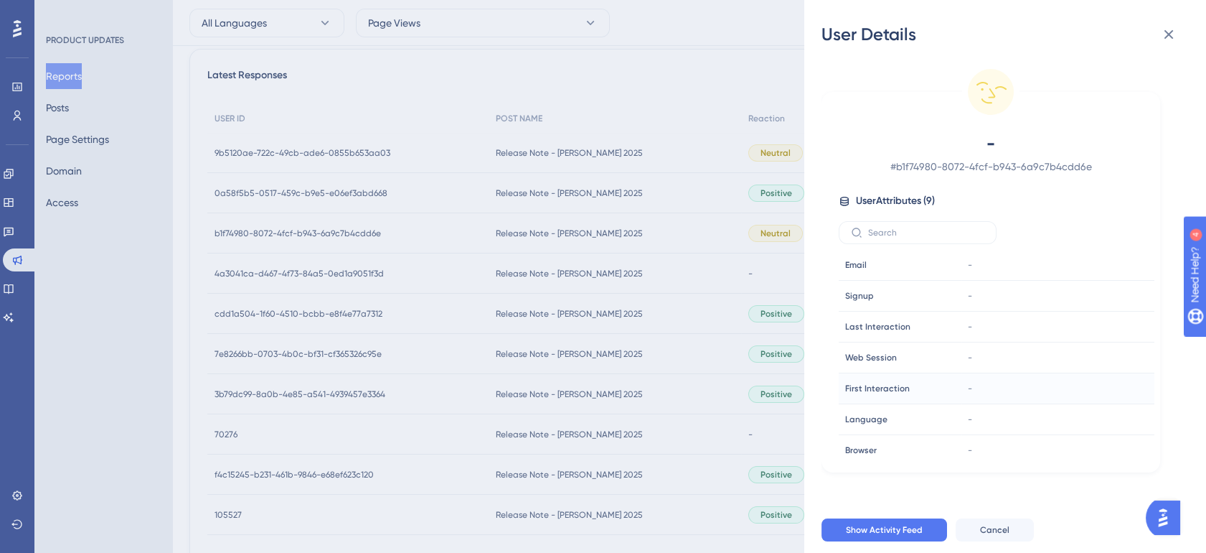
scroll to position [527, 0]
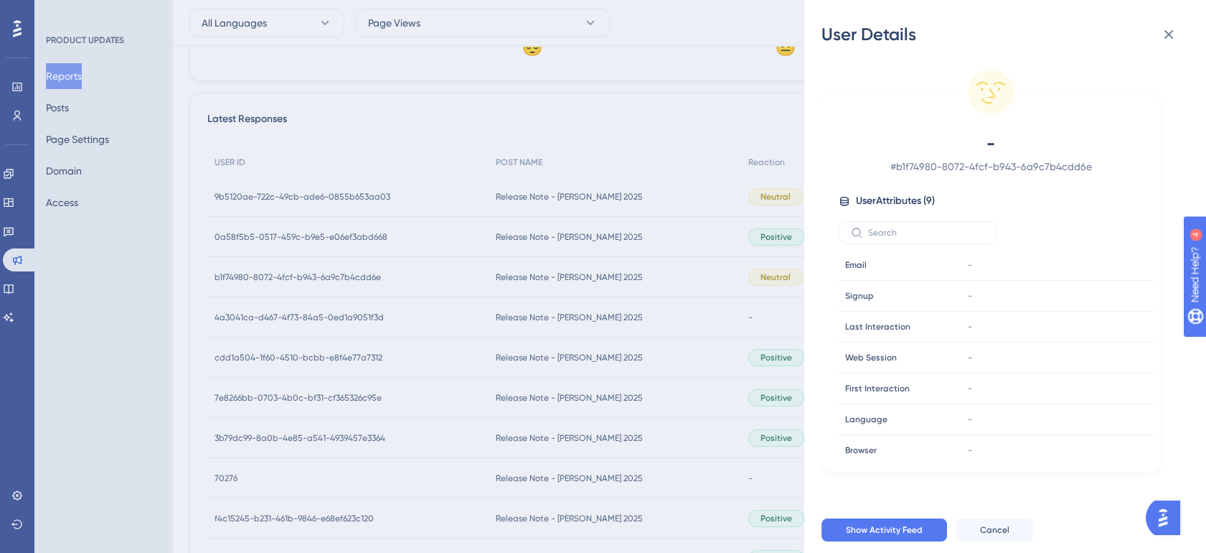
click at [611, 277] on div "User Details - # b1f74980-8072-4fcf-b943-6a9c7b4cdd6e User Attributes ( 9 ) Ema…" at bounding box center [603, 276] width 1206 height 553
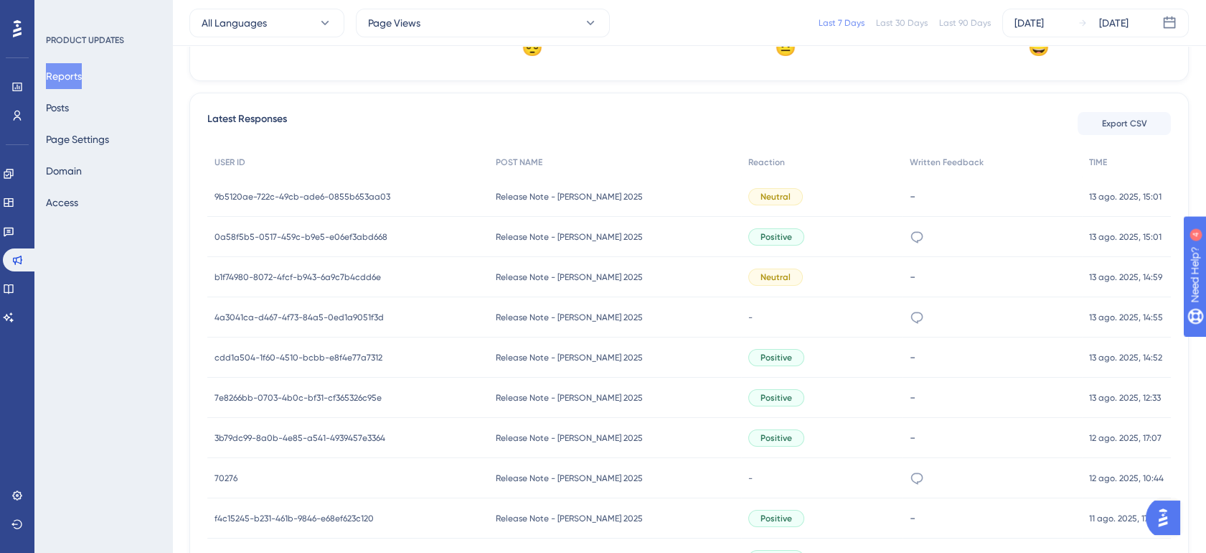
click at [611, 277] on div "Release Note - Julio 2025 Release Note - Julio 2025" at bounding box center [615, 277] width 253 height 40
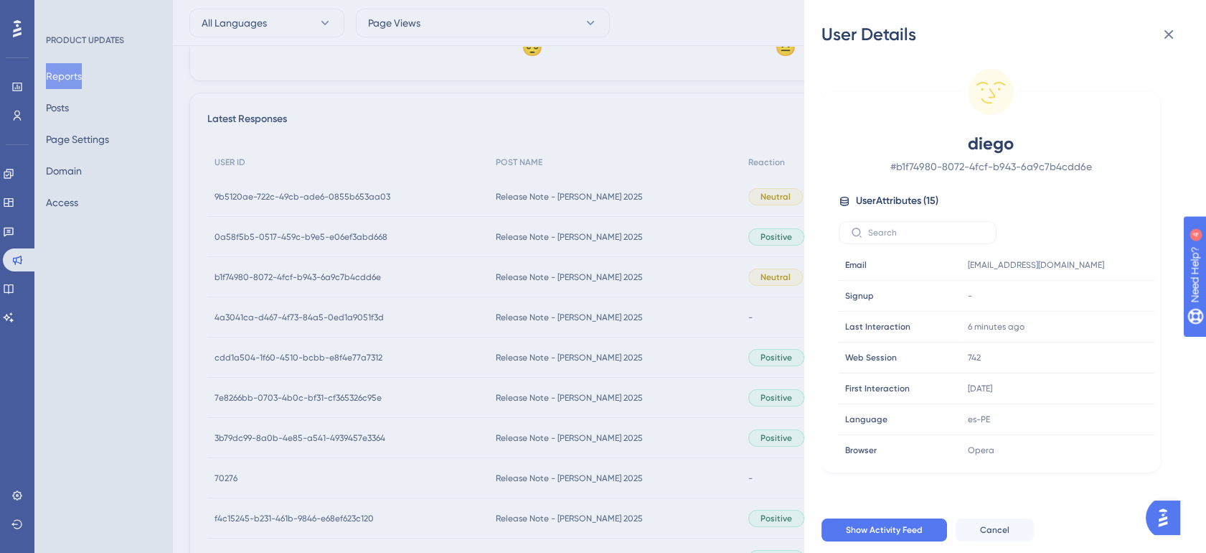
click at [611, 277] on div "User Details diego # b1f74980-8072-4fcf-b943-6a9c7b4cdd6e User Attributes ( 15 …" at bounding box center [603, 276] width 1206 height 553
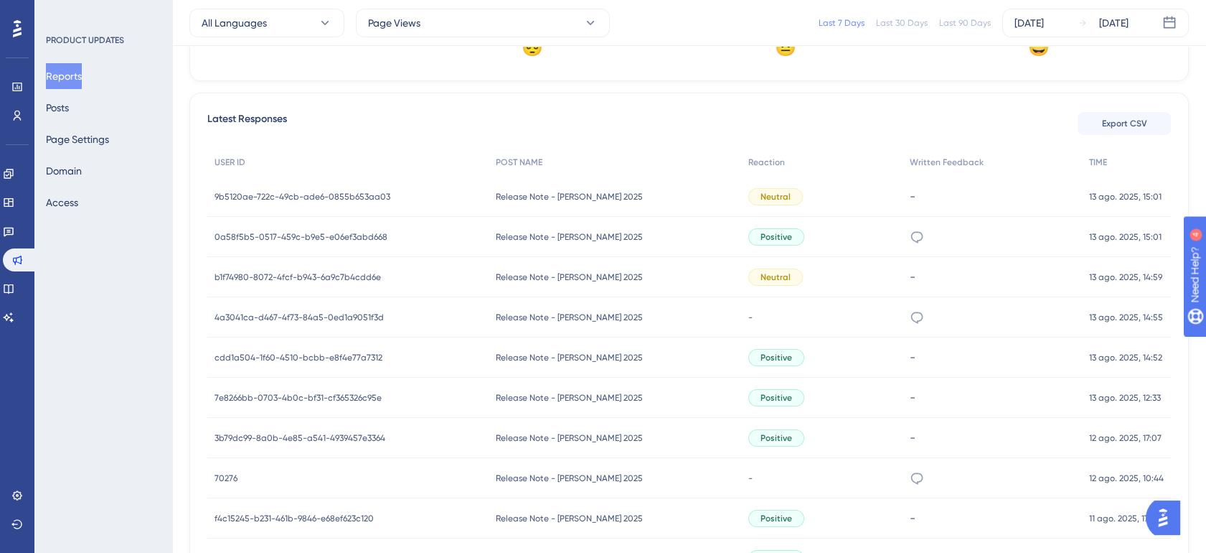
click at [606, 244] on div "Release Note - Julio 2025 Release Note - Julio 2025" at bounding box center [615, 237] width 253 height 40
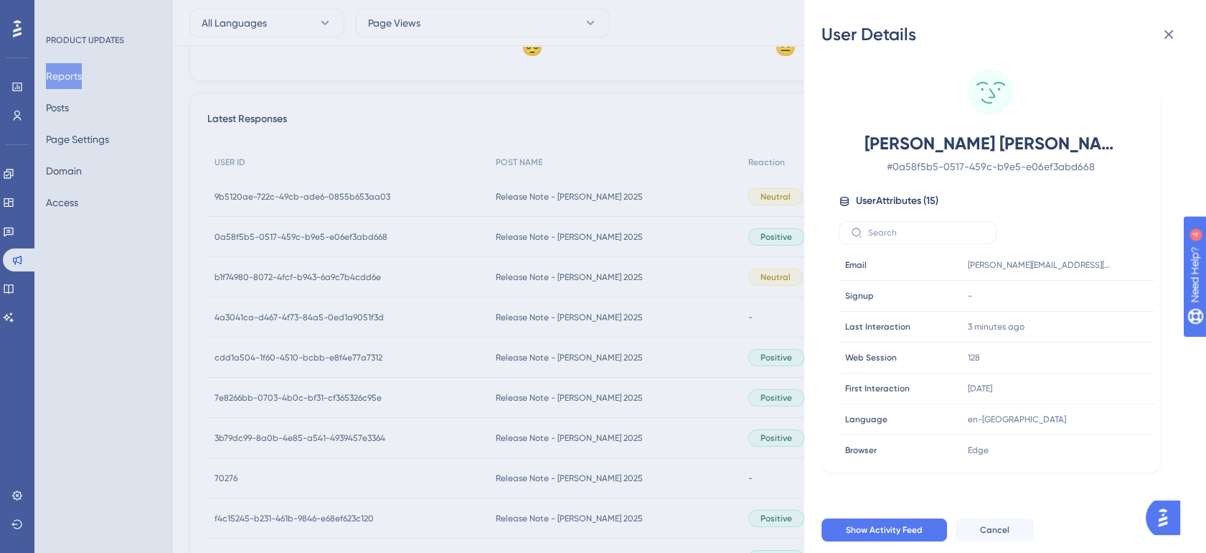
click at [611, 202] on div "User Details Ana Paula # 0a58f5b5-0517-459c-b9e5-e06ef3abd668 User Attributes (…" at bounding box center [603, 276] width 1206 height 553
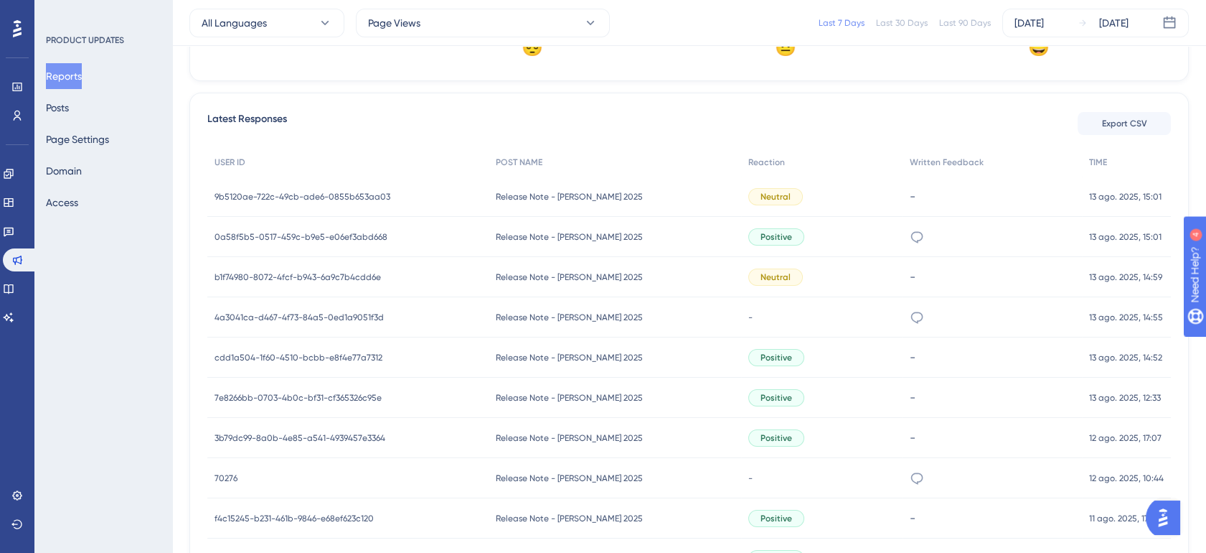
click at [612, 197] on div "Release Note - Julio 2025 Release Note - Julio 2025" at bounding box center [615, 197] width 253 height 40
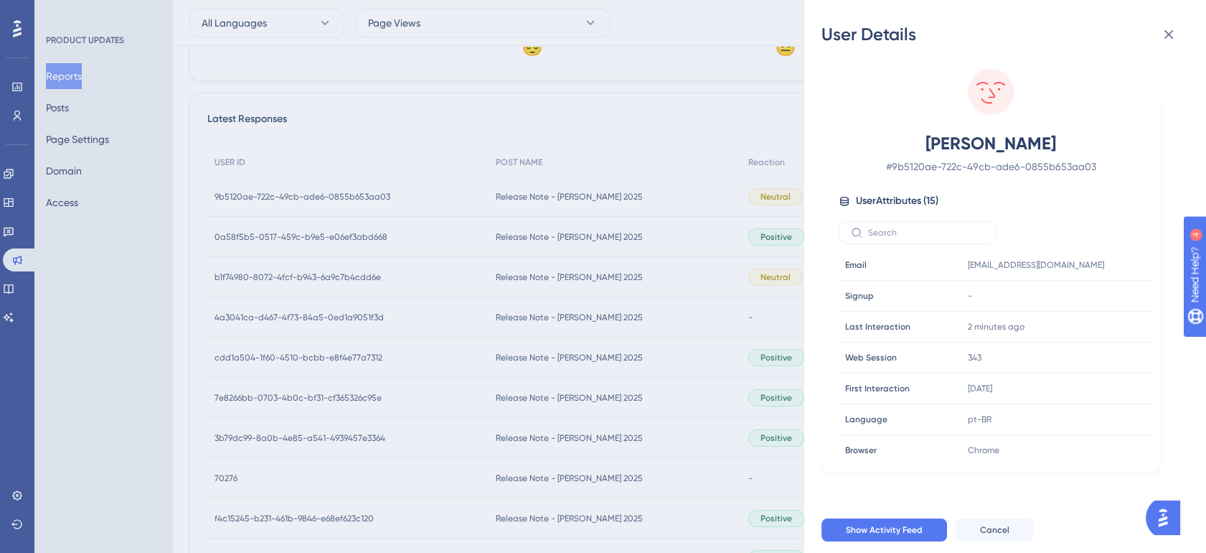
click at [606, 212] on div "User Details Alexandre # 9b5120ae-722c-49cb-ade6-0855b653aa03 User Attributes (…" at bounding box center [603, 276] width 1206 height 553
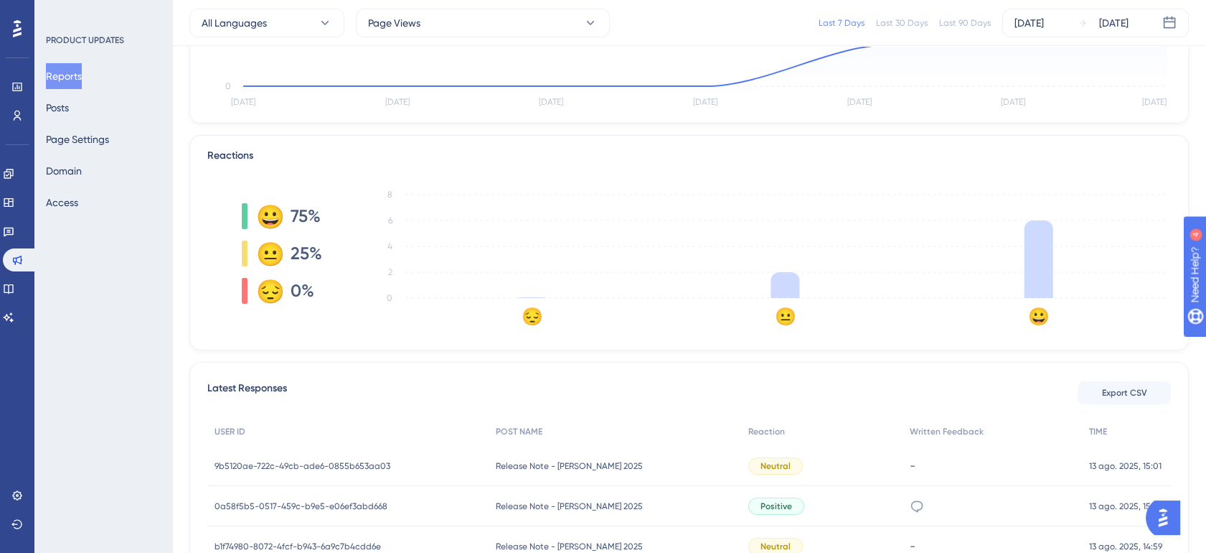
scroll to position [0, 0]
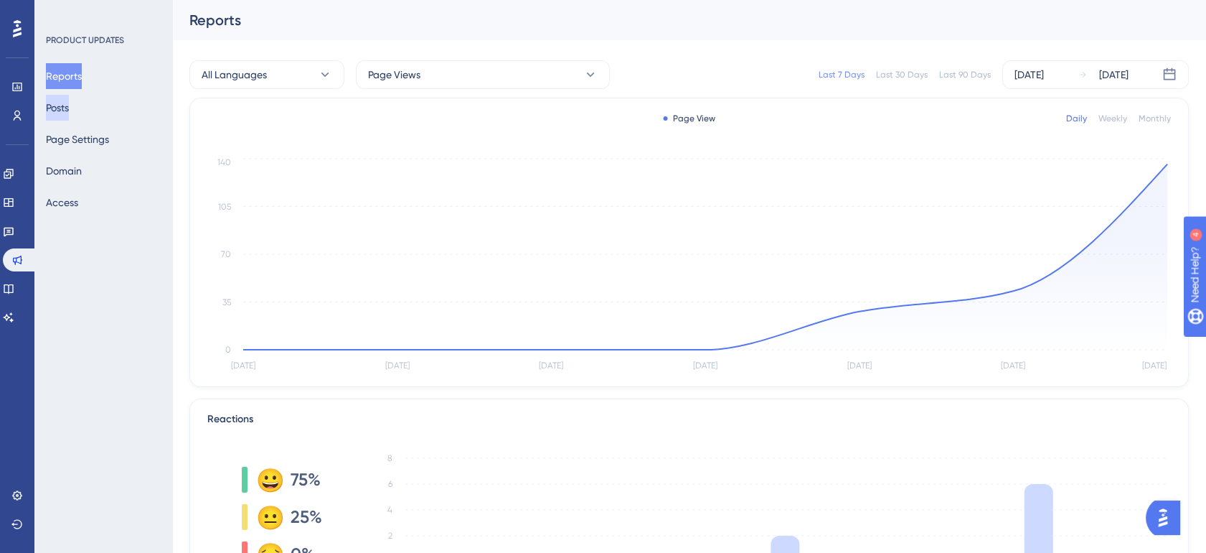
click at [69, 98] on button "Posts" at bounding box center [57, 108] width 23 height 26
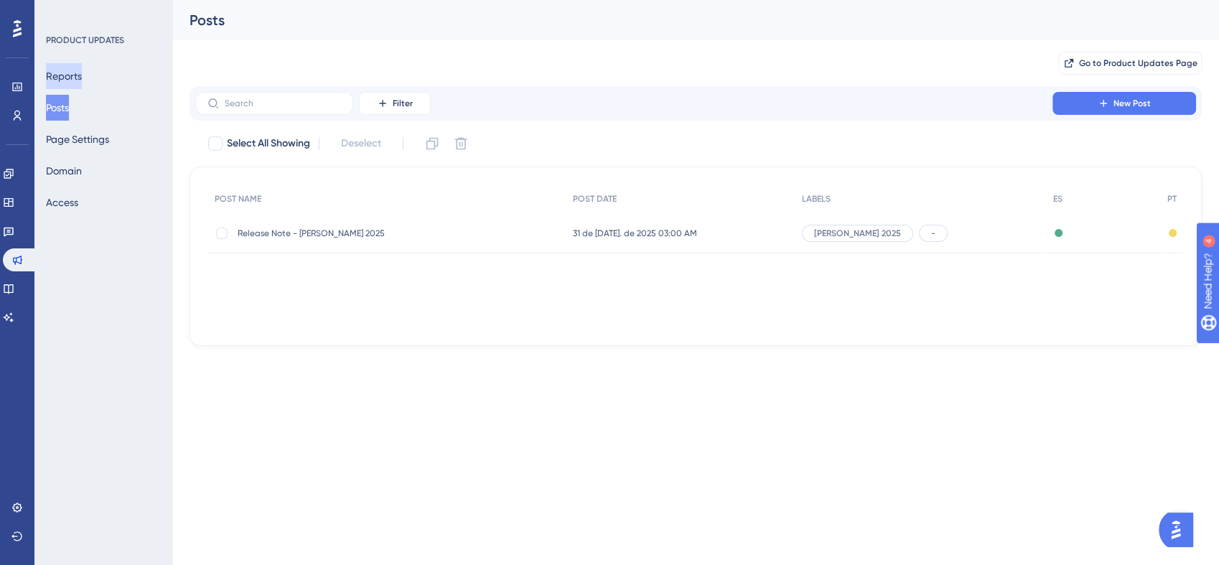
click at [82, 71] on button "Reports" at bounding box center [64, 76] width 36 height 26
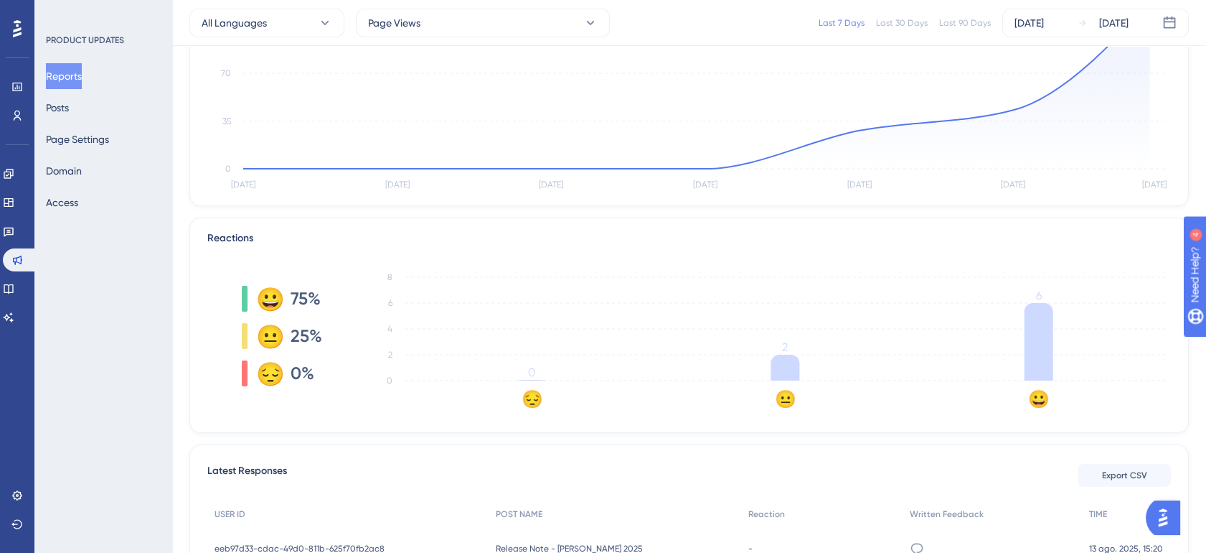
scroll to position [266, 0]
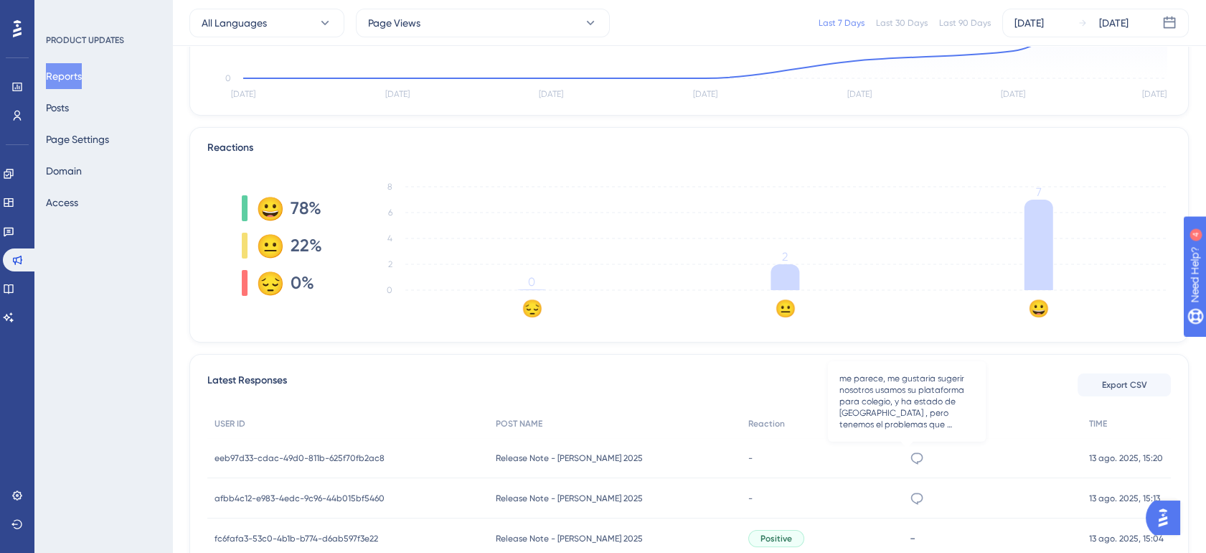
click at [910, 454] on icon at bounding box center [917, 458] width 14 height 14
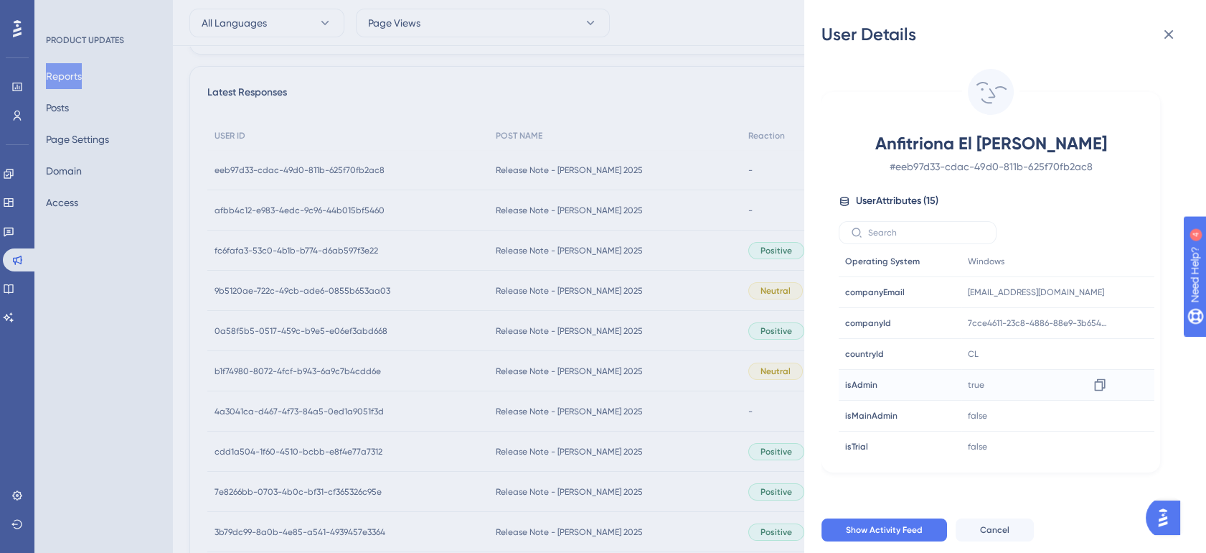
scroll to position [611, 0]
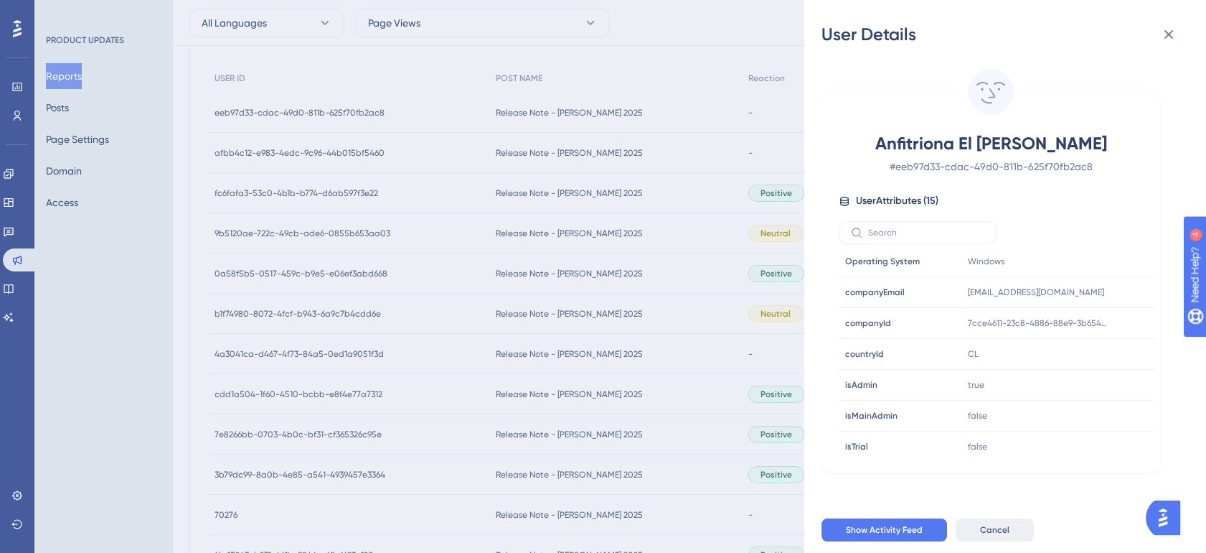
click at [993, 535] on span "Cancel" at bounding box center [994, 529] width 29 height 11
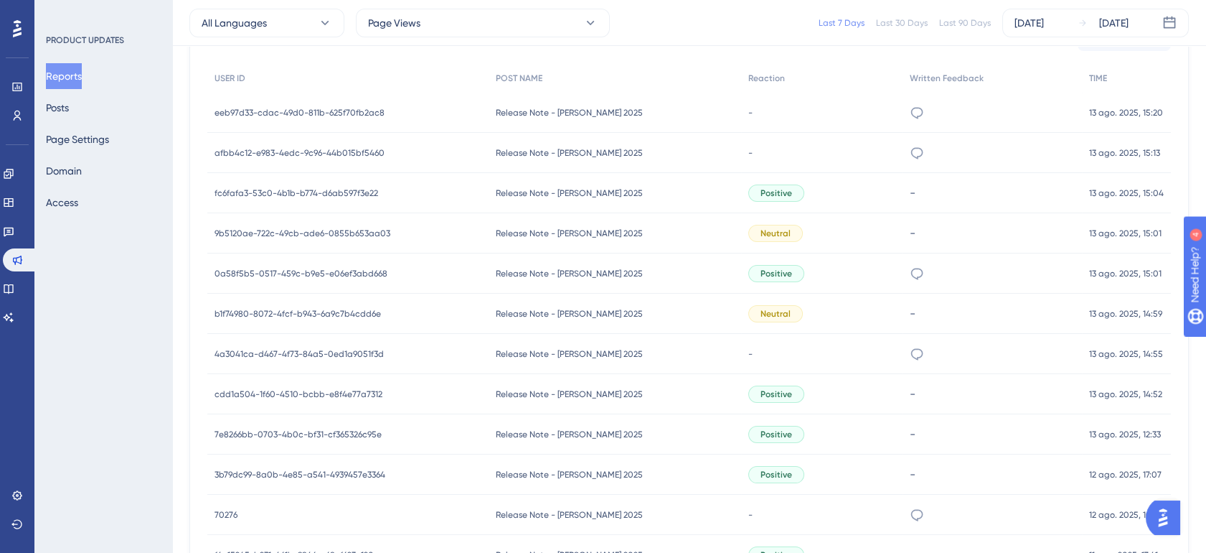
click at [938, 109] on div "me parece, me gustaria sugerir nosotros usamos su plataforma para colegio, y ha…" at bounding box center [992, 113] width 179 height 40
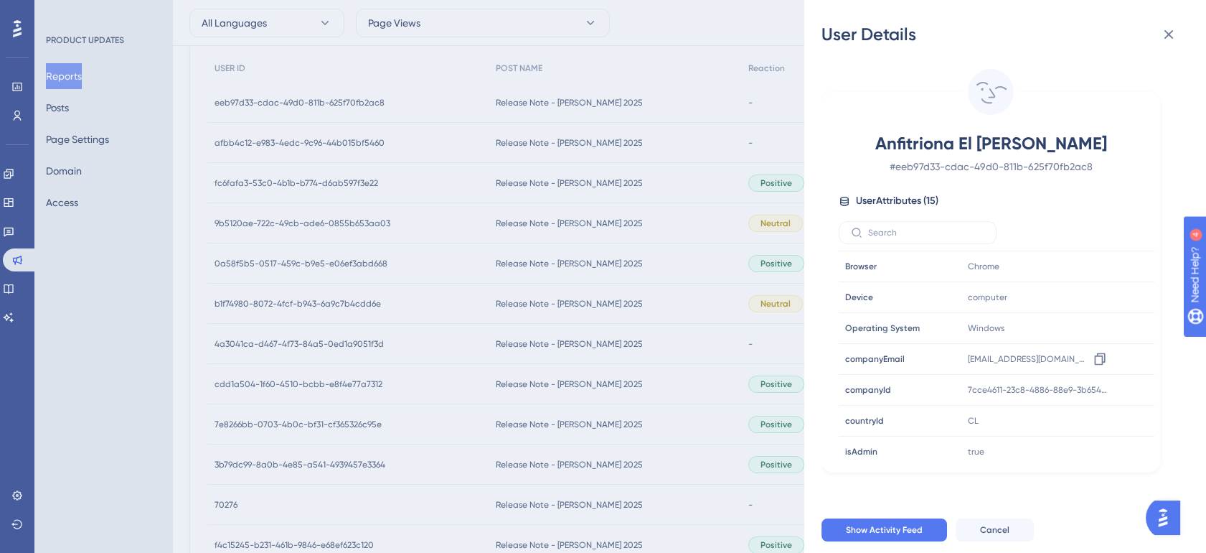
scroll to position [64, 0]
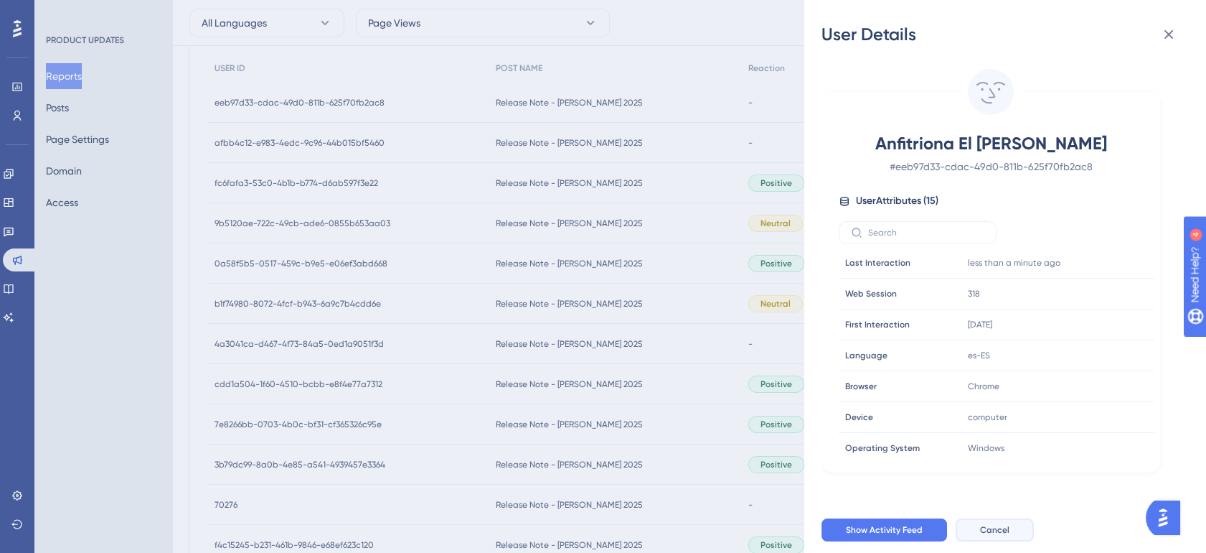
click at [1005, 535] on span "Cancel" at bounding box center [994, 529] width 29 height 11
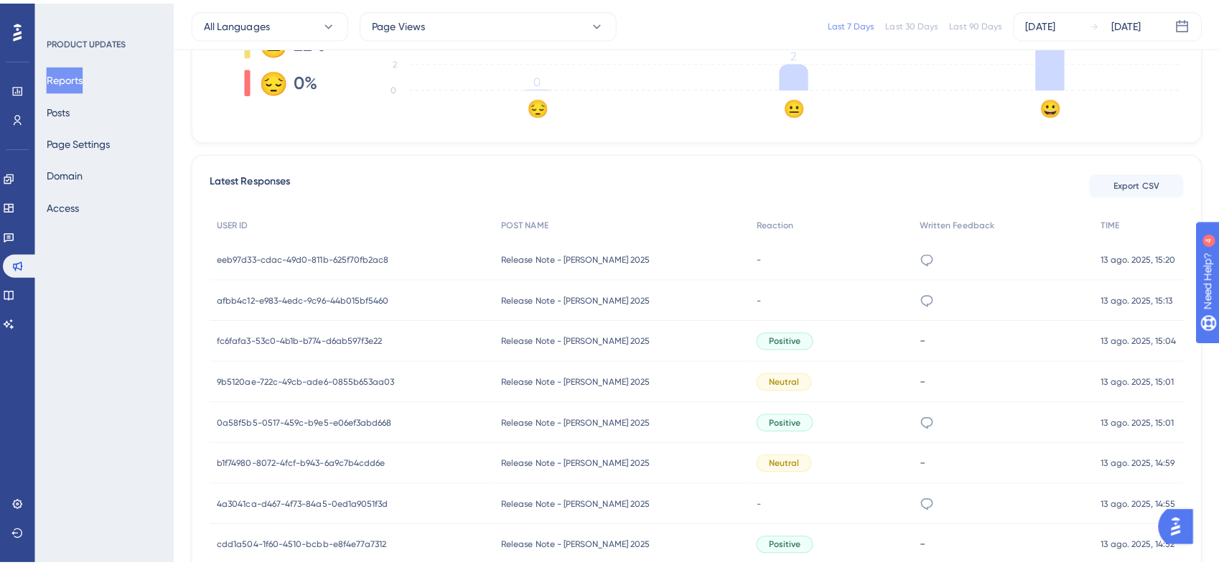
scroll to position [382, 0]
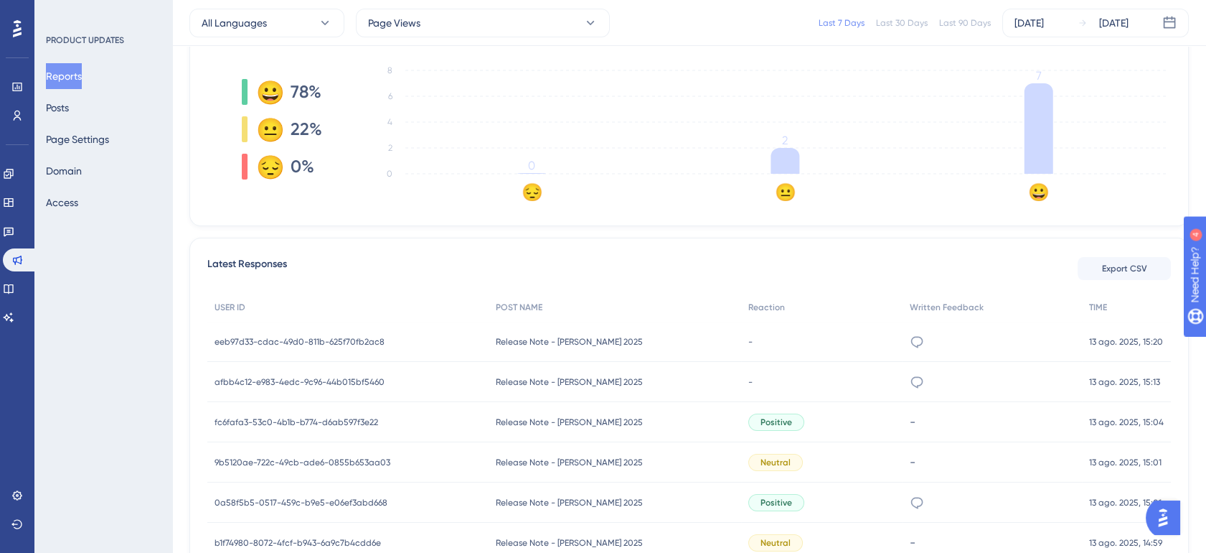
click at [780, 337] on div "-" at bounding box center [821, 341] width 161 height 40
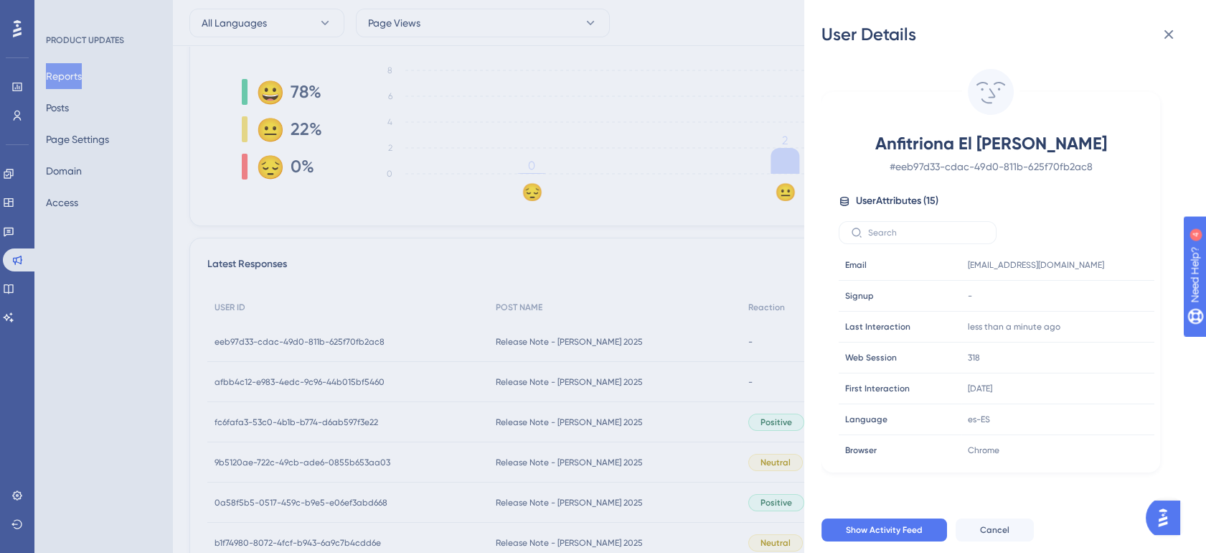
click at [706, 332] on div "User Details Anfitriona El Milagro # eeb97d33-cdac-49d0-811b-625f70fb2ac8 User …" at bounding box center [603, 276] width 1206 height 553
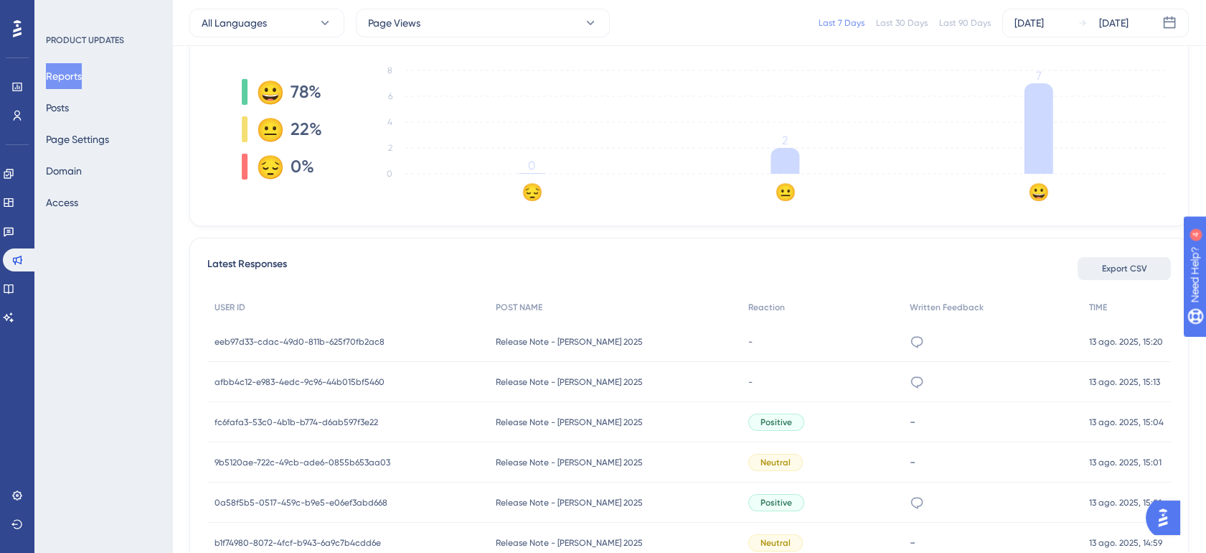
click at [1125, 261] on button "Export CSV" at bounding box center [1124, 268] width 93 height 23
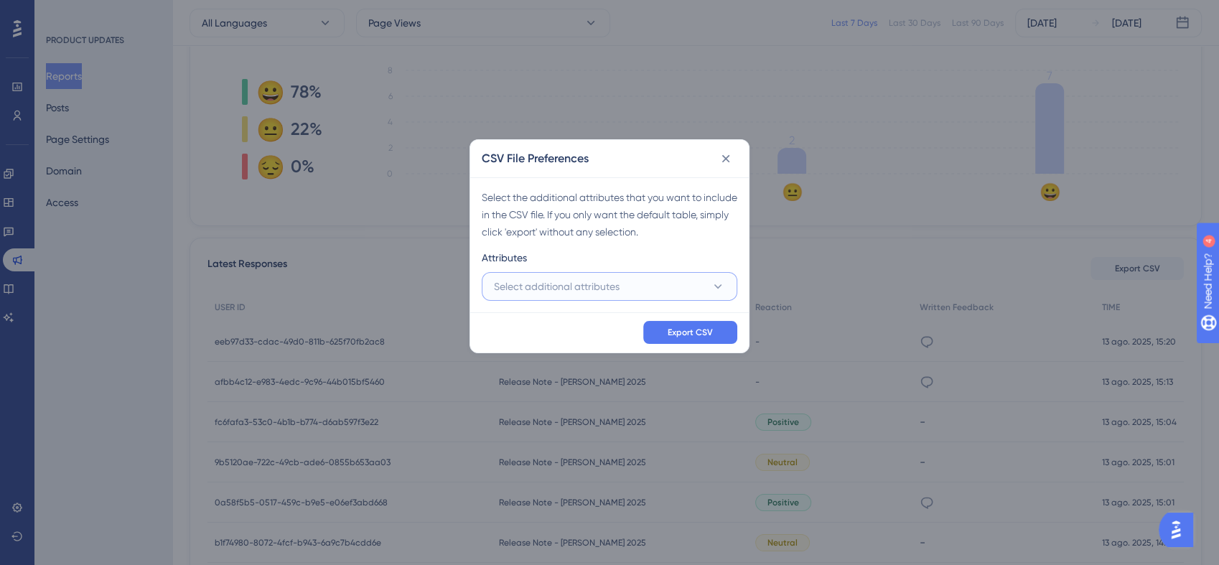
click at [573, 281] on span "Select additional attributes" at bounding box center [557, 286] width 126 height 17
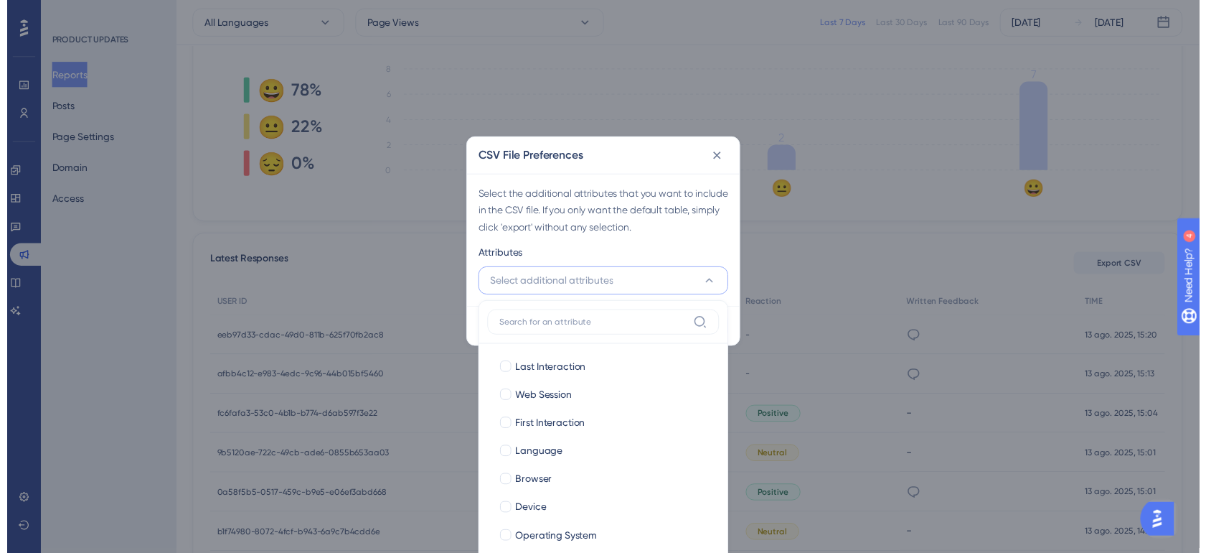
scroll to position [421, 0]
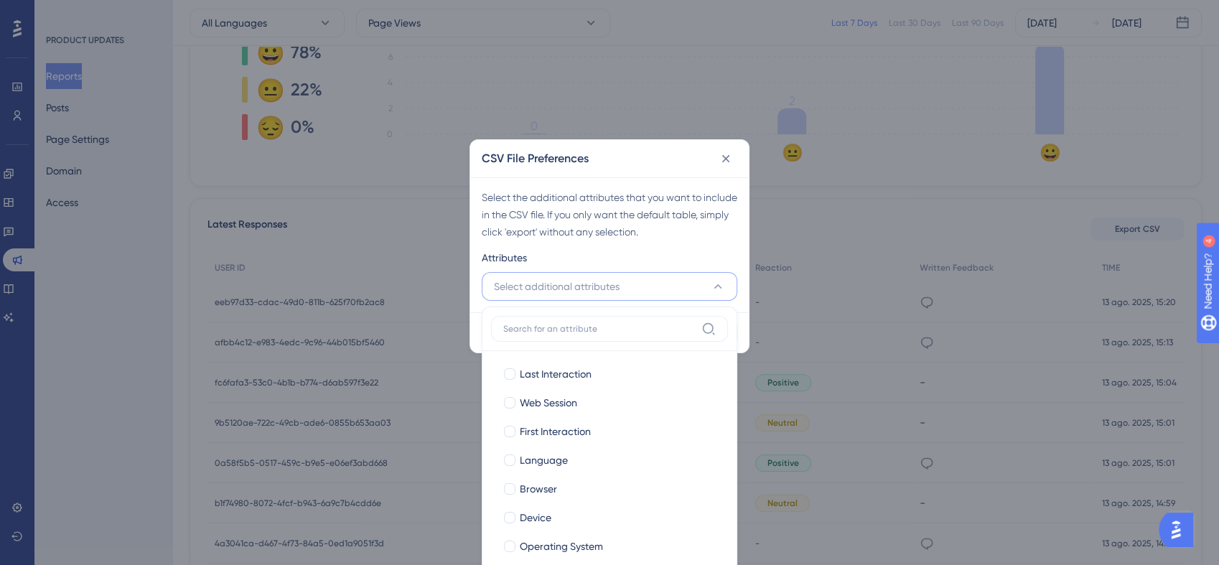
click at [573, 281] on span "Select additional attributes" at bounding box center [557, 286] width 126 height 17
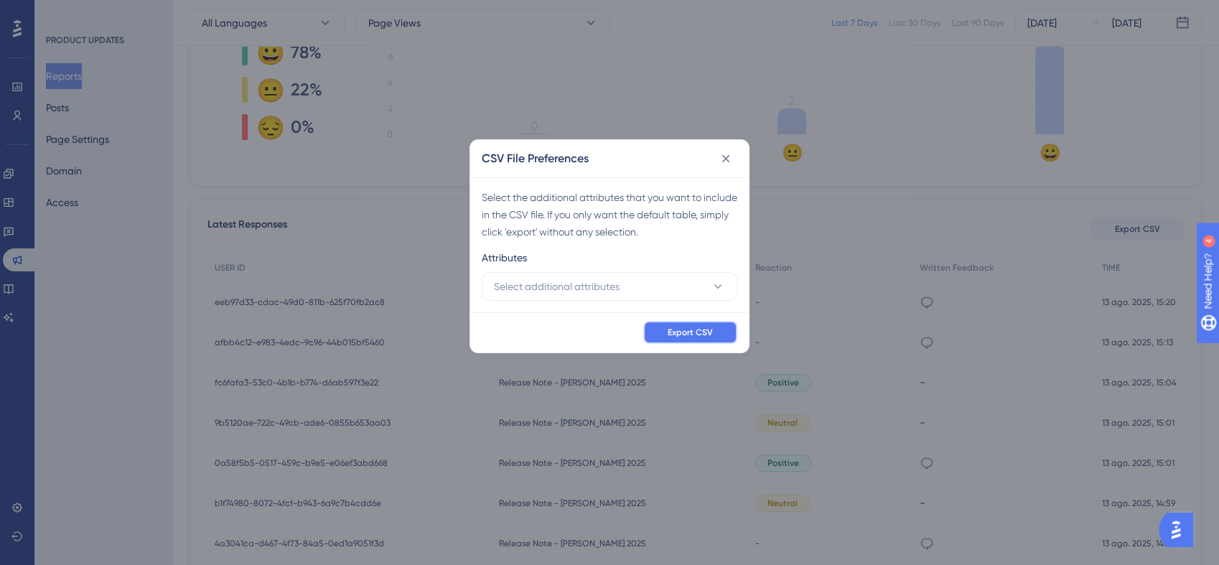
click at [689, 336] on span "Export CSV" at bounding box center [689, 332] width 45 height 11
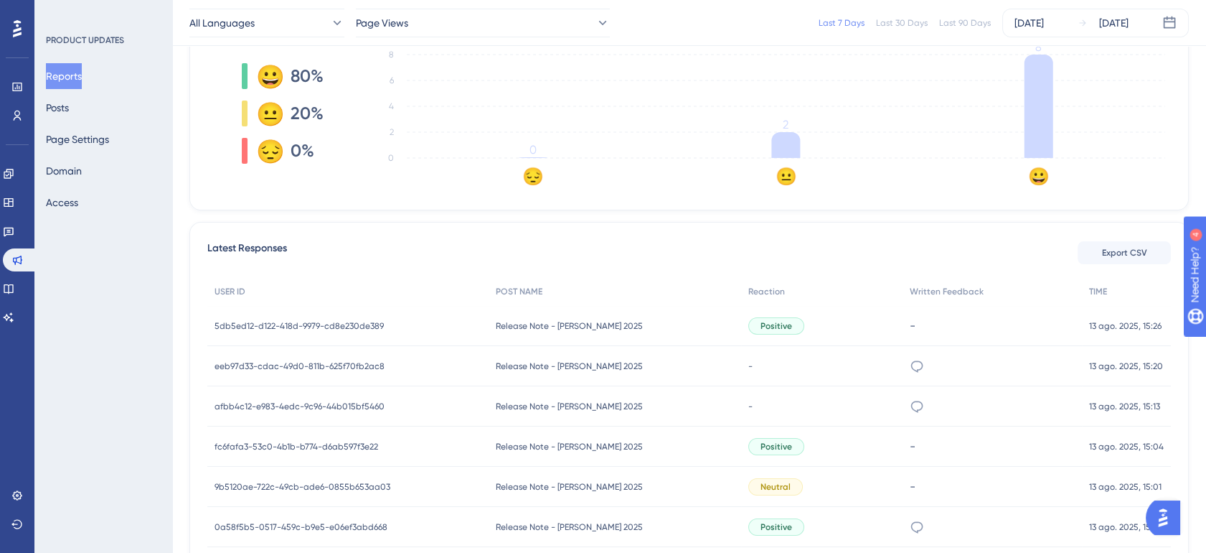
scroll to position [398, 0]
click at [748, 316] on div "Positive" at bounding box center [776, 324] width 56 height 17
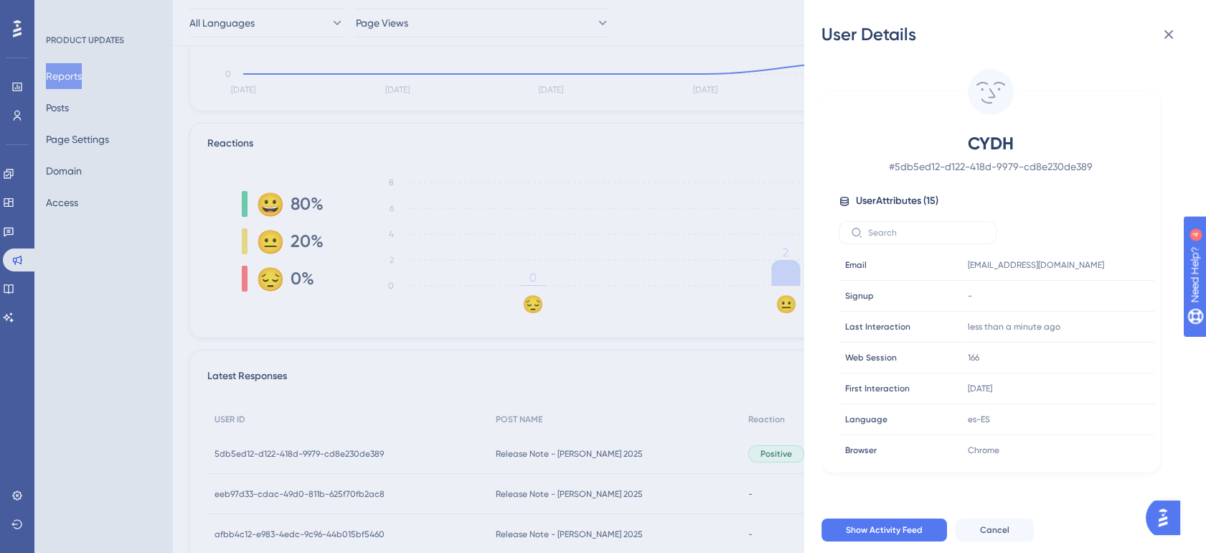
scroll to position [266, 0]
click at [671, 482] on div "User Details CYDH # 5db5ed12-d122-418d-9979-cd8e230de389 User Attributes ( 15 )…" at bounding box center [603, 276] width 1206 height 553
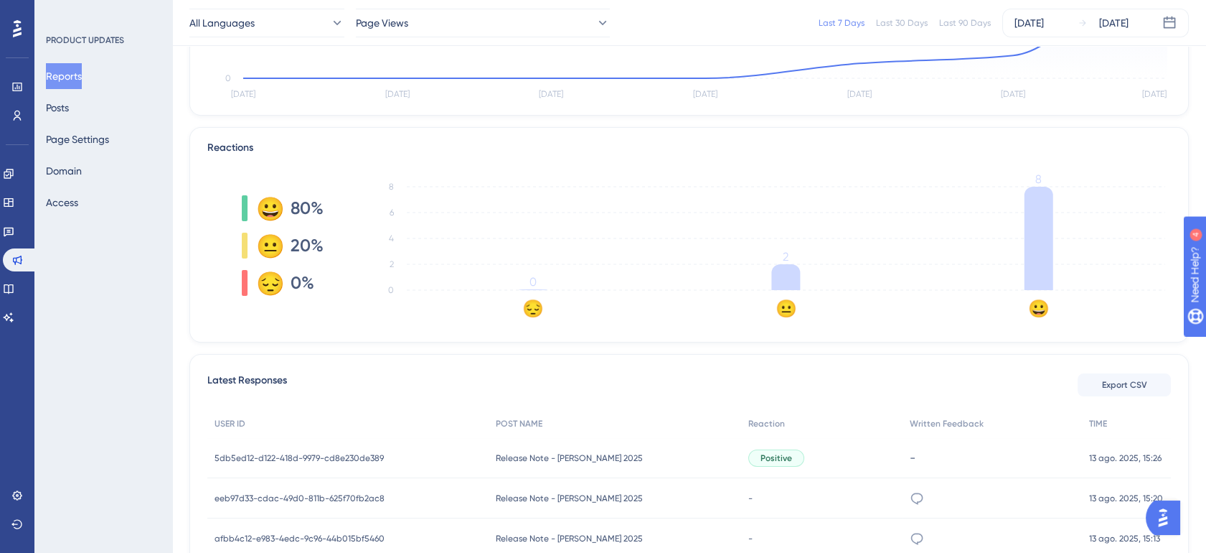
click at [672, 495] on div "Release Note - Julio 2025 Release Note - Julio 2025" at bounding box center [615, 498] width 253 height 40
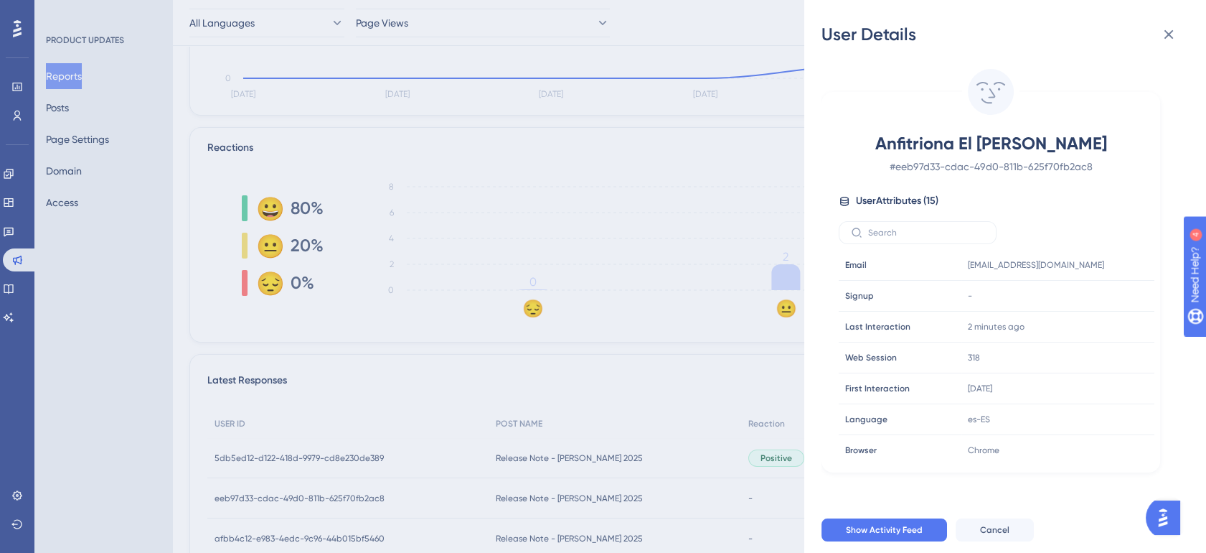
click at [670, 488] on div "User Details Anfitriona El Milagro # eeb97d33-cdac-49d0-811b-625f70fb2ac8 User …" at bounding box center [603, 276] width 1206 height 553
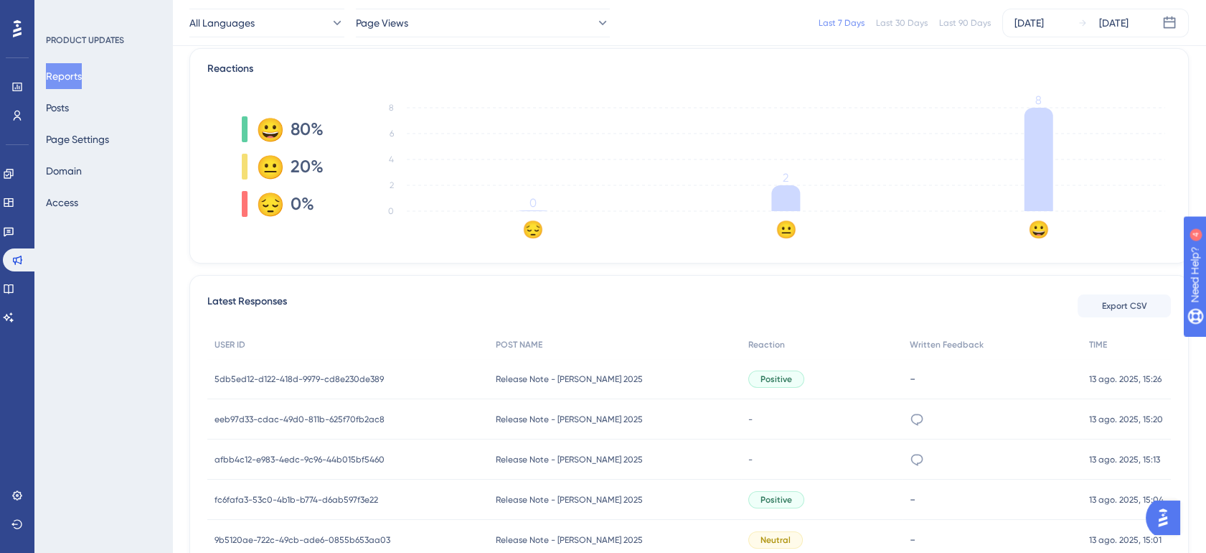
scroll to position [345, 0]
click at [663, 456] on div "Release Note - Julio 2025 Release Note - Julio 2025" at bounding box center [615, 458] width 253 height 40
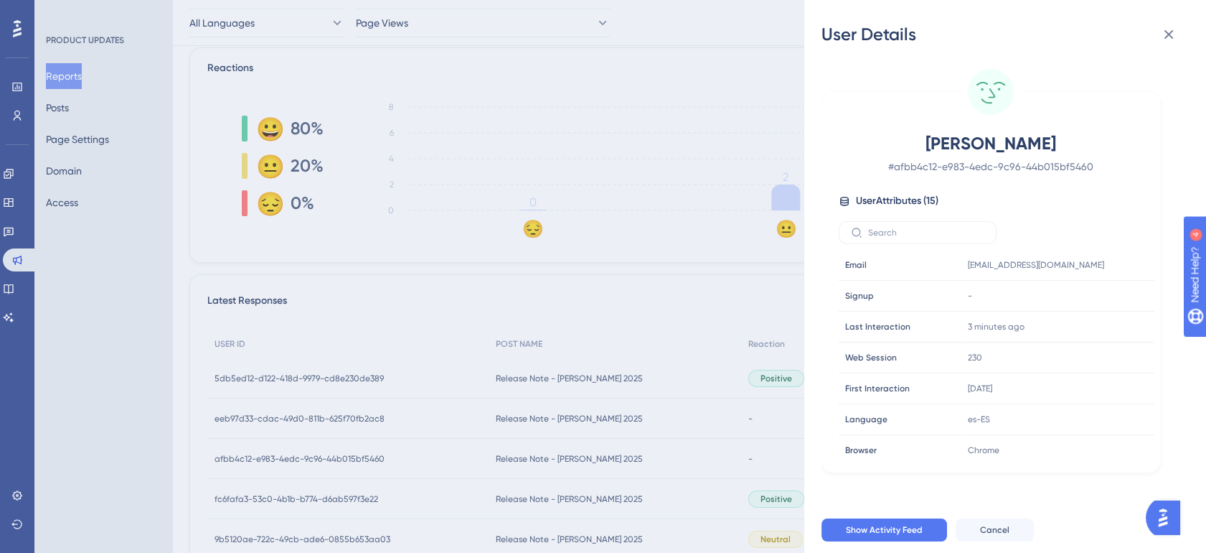
click at [663, 456] on div "User Details Katherine # afbb4c12-e983-4edc-9c96-44b015bf5460 User Attributes (…" at bounding box center [603, 276] width 1206 height 553
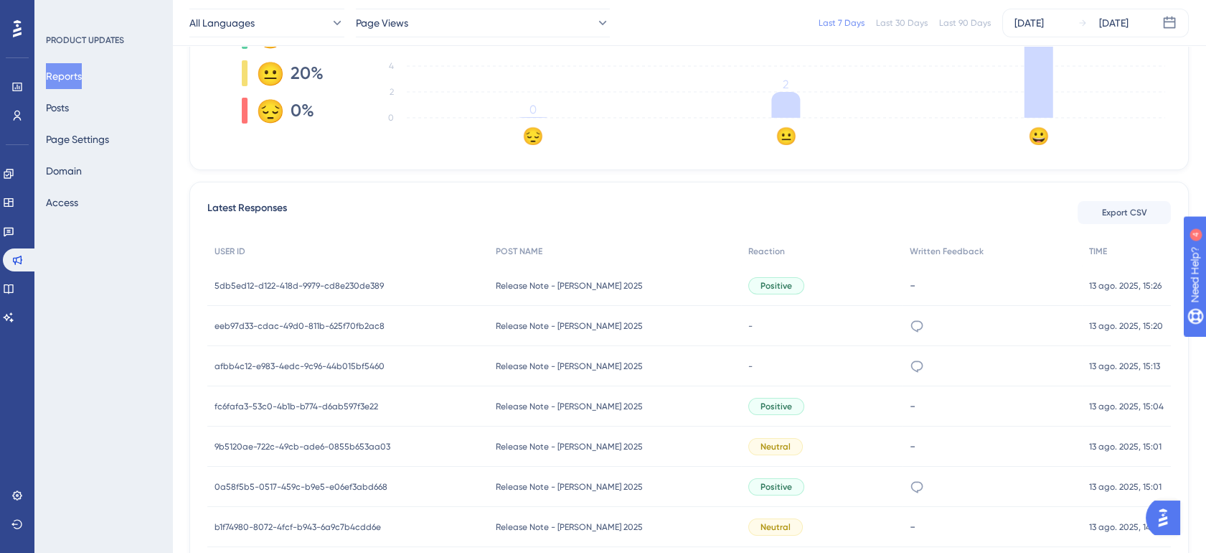
scroll to position [451, 0]
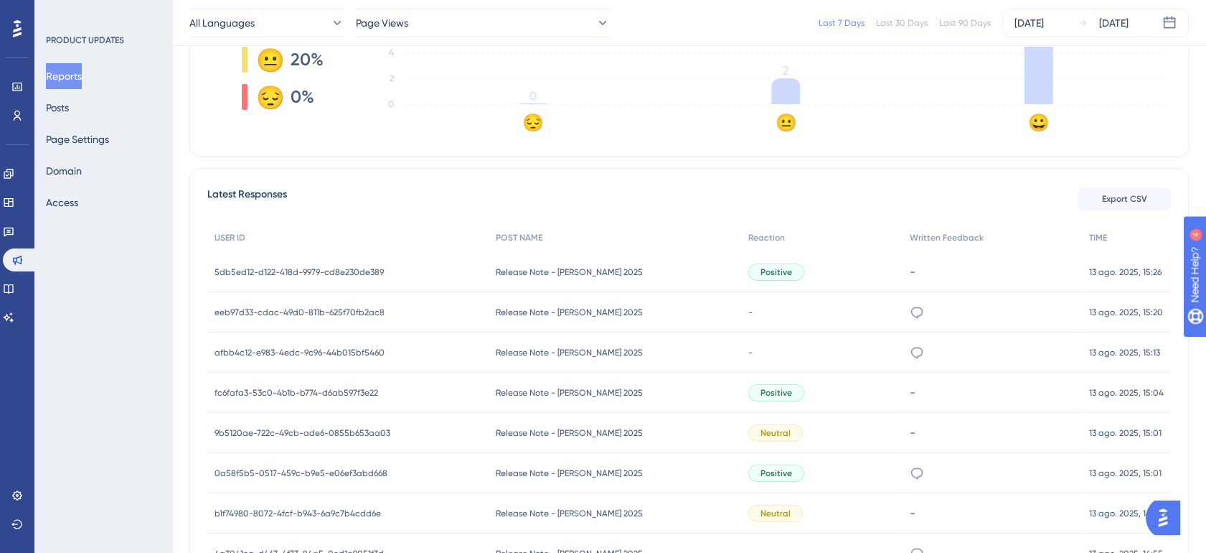
click at [657, 425] on div "Release Note - Julio 2025 Release Note - Julio 2025" at bounding box center [615, 433] width 253 height 40
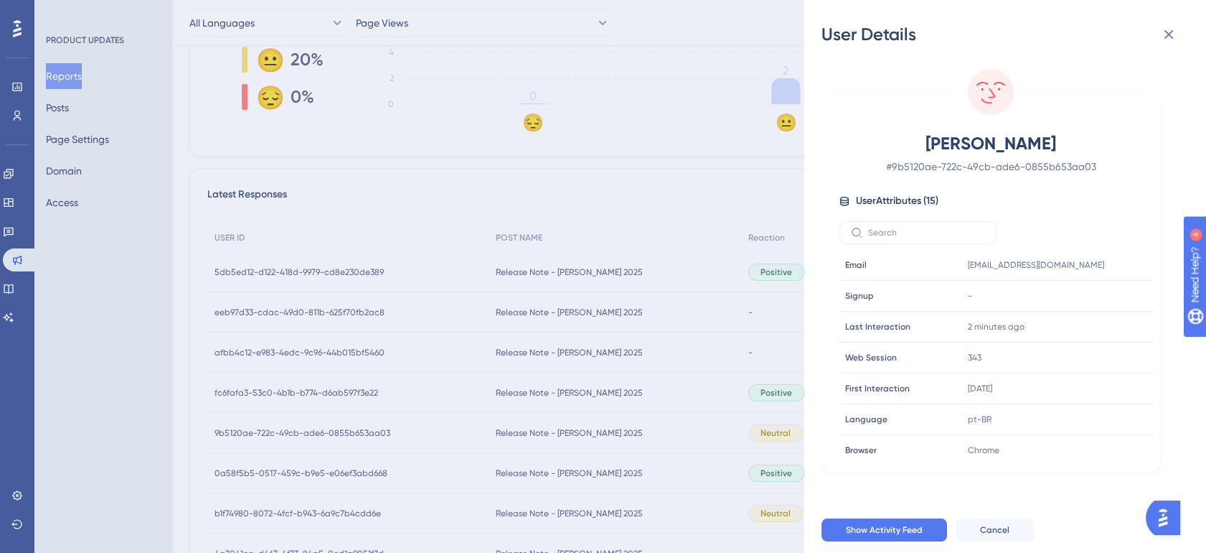
click at [657, 425] on div "User Details Alexandre # 9b5120ae-722c-49cb-ade6-0855b653aa03 User Attributes (…" at bounding box center [603, 276] width 1206 height 553
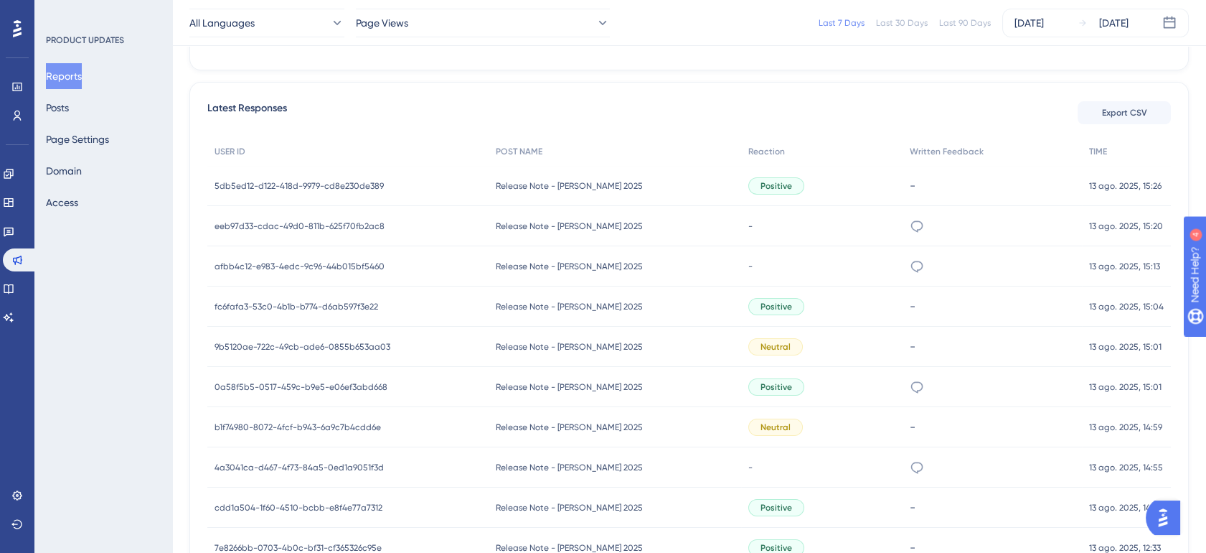
scroll to position [558, 0]
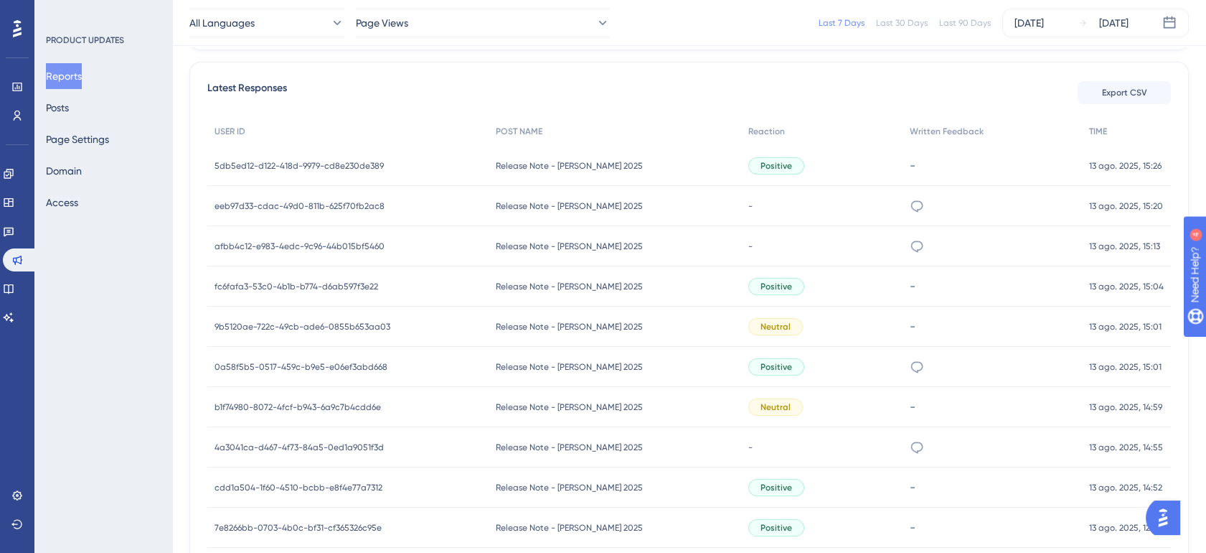
click at [655, 393] on div "Release Note - Julio 2025 Release Note - Julio 2025" at bounding box center [615, 407] width 253 height 40
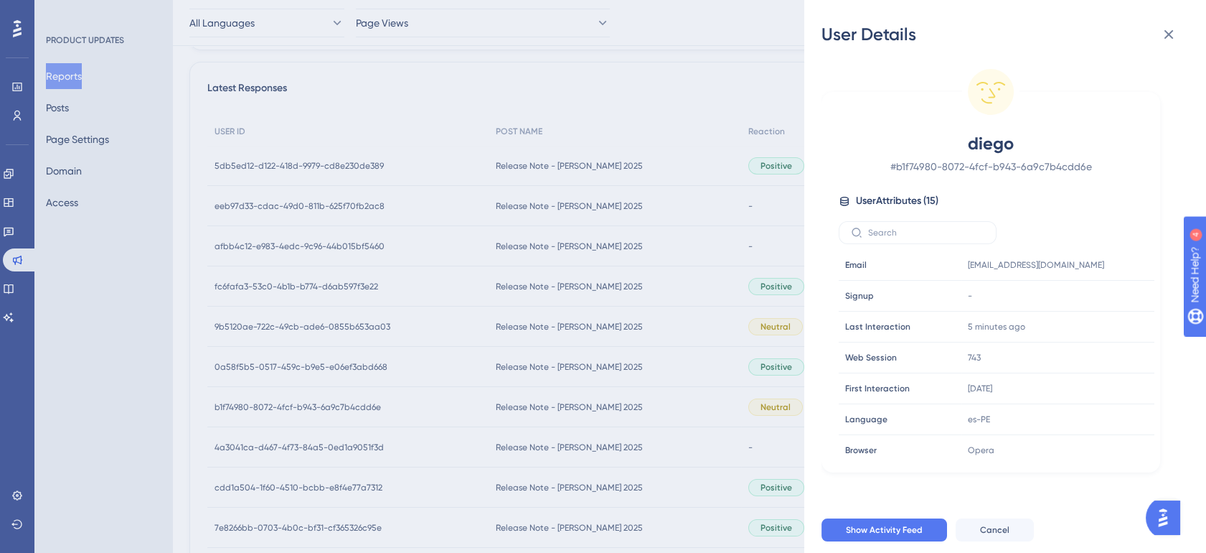
click at [655, 393] on div "User Details diego # b1f74980-8072-4fcf-b943-6a9c7b4cdd6e User Attributes ( 15 …" at bounding box center [603, 276] width 1206 height 553
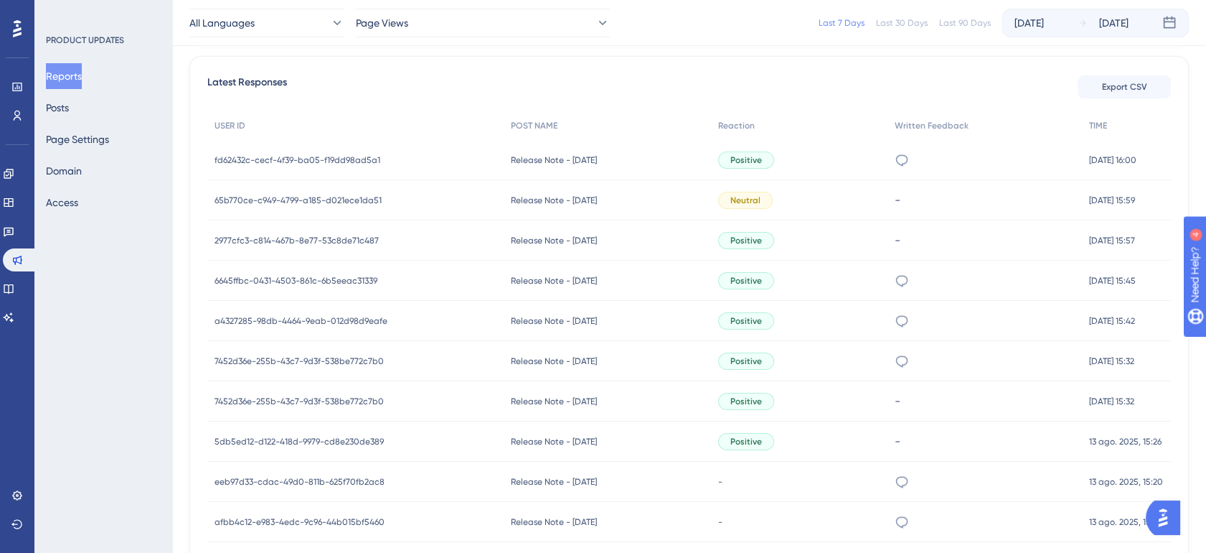
click at [907, 208] on div "-" at bounding box center [985, 200] width 194 height 40
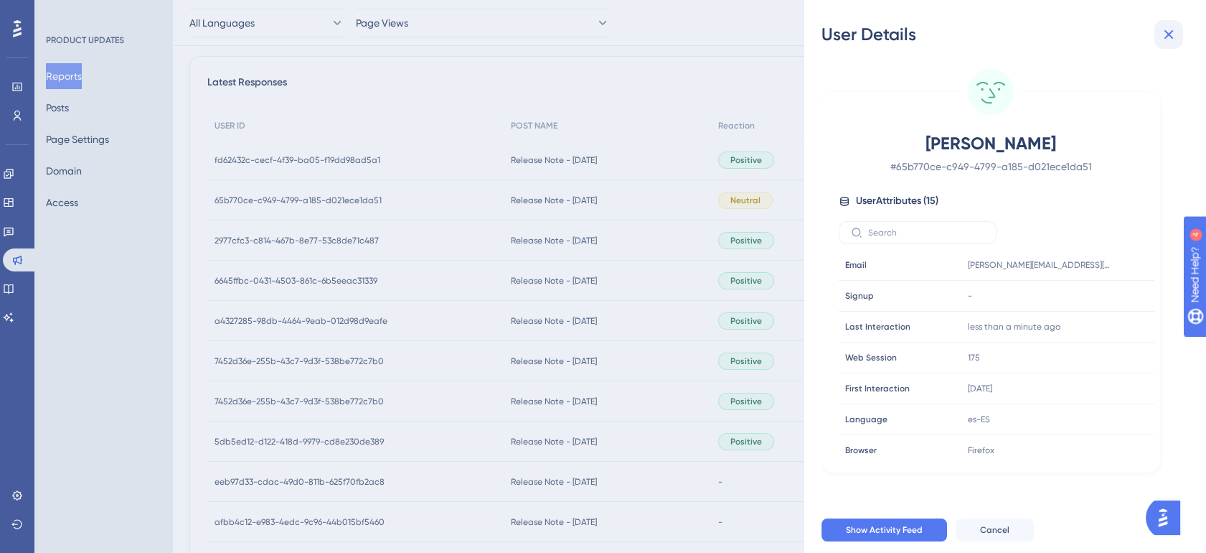
click at [1173, 33] on icon at bounding box center [1168, 34] width 17 height 17
